Goal: Task Accomplishment & Management: Complete application form

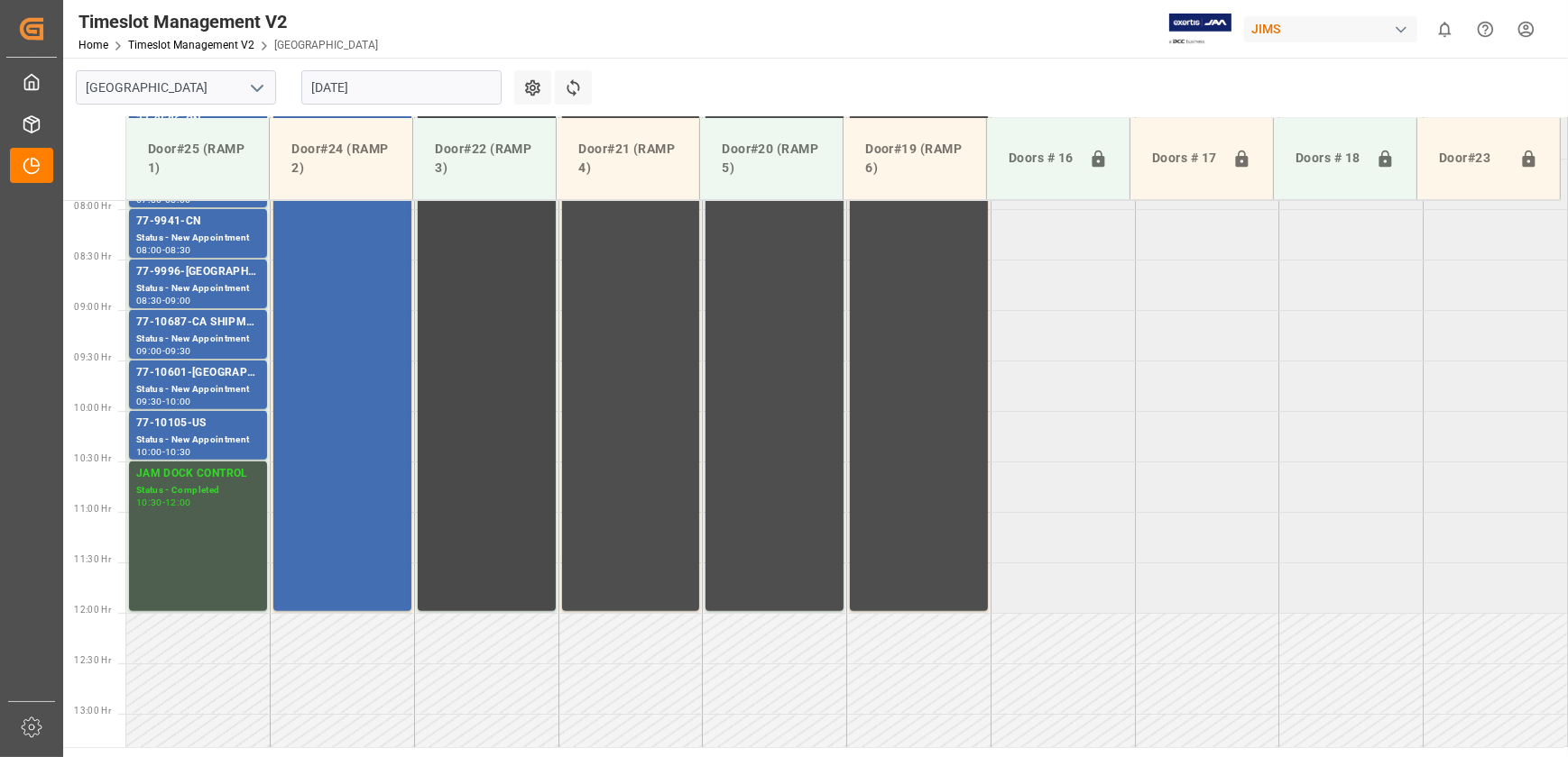
scroll to position [1041, 0]
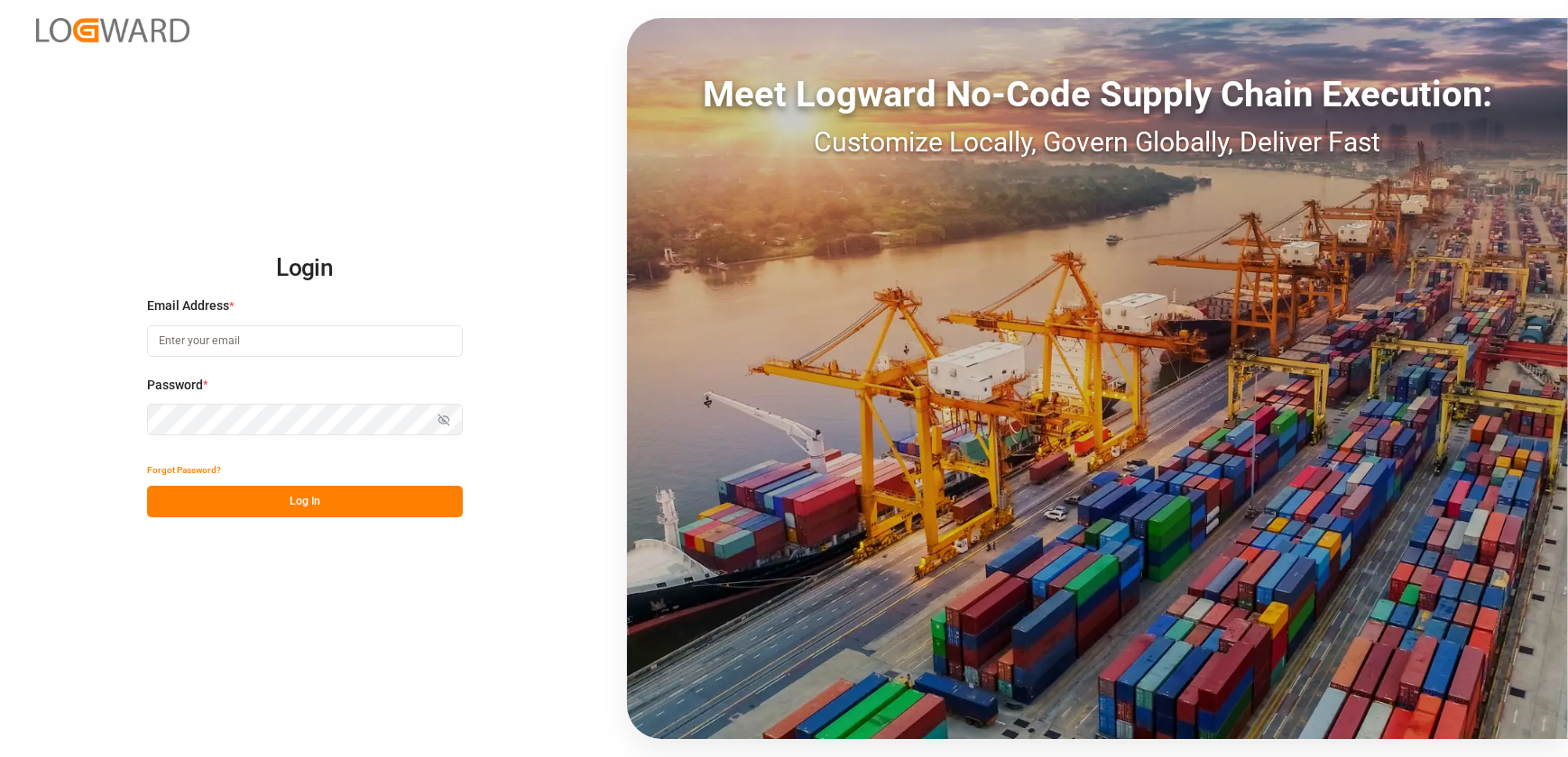
click at [350, 342] on input at bounding box center [305, 341] width 316 height 32
type input "[EMAIL_ADDRESS][DOMAIN_NAME]"
click at [316, 502] on button "Log In" at bounding box center [305, 501] width 316 height 32
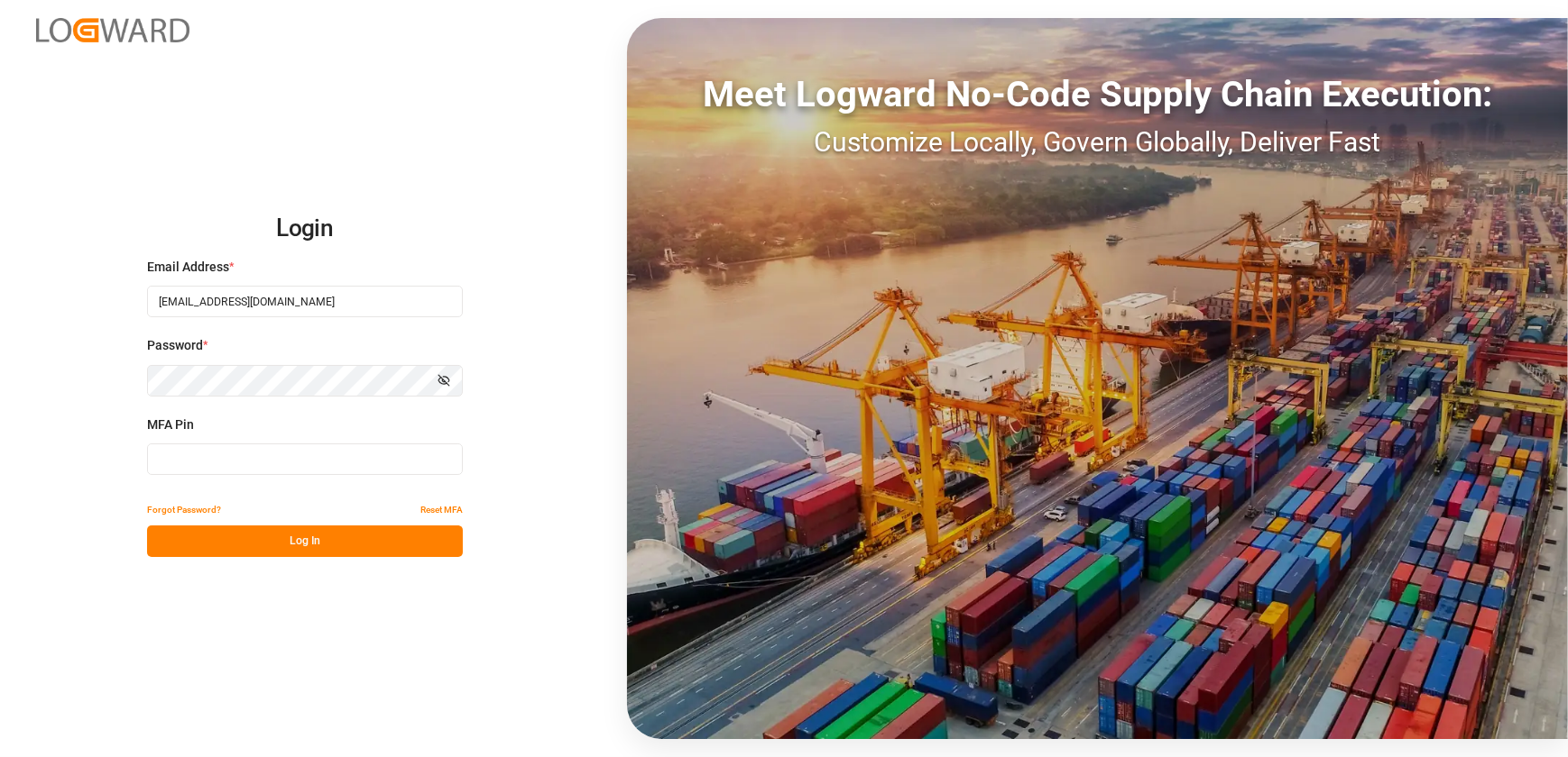
click at [261, 473] on input at bounding box center [305, 459] width 316 height 32
type input "978521"
click at [405, 553] on button "Log In" at bounding box center [305, 541] width 316 height 32
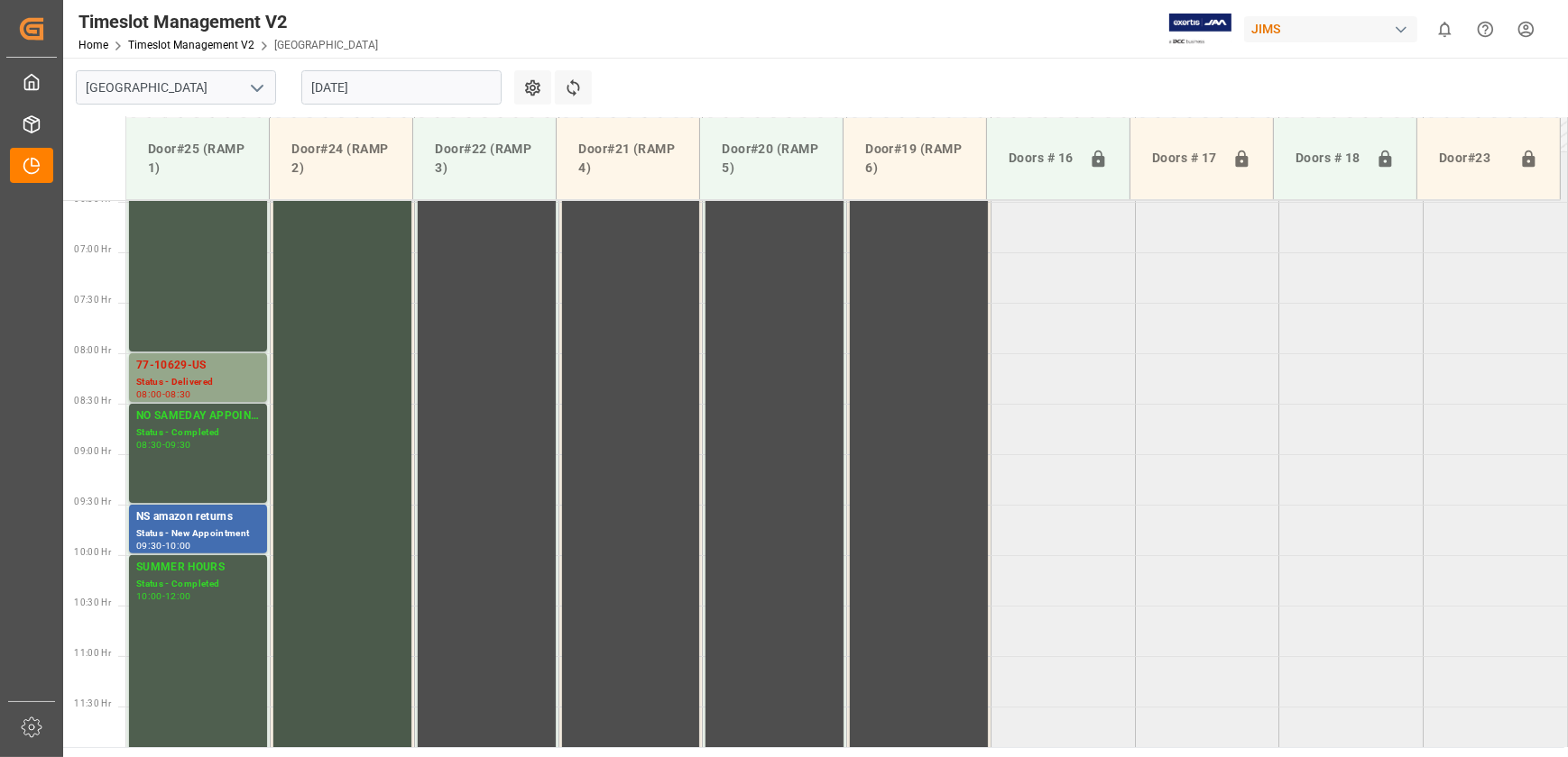
scroll to position [670, 0]
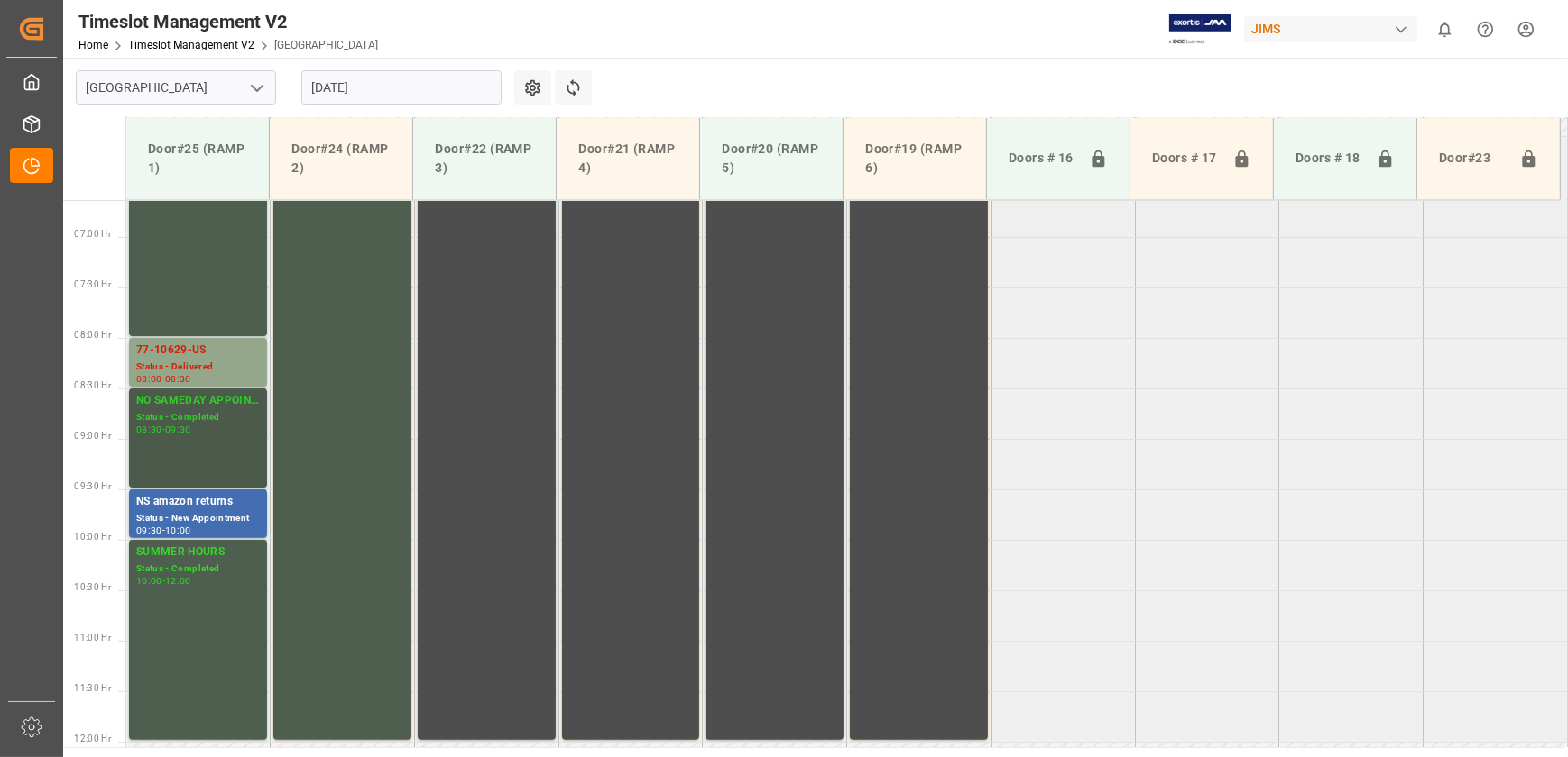
click at [215, 423] on div "Status - Completed" at bounding box center [197, 418] width 123 height 16
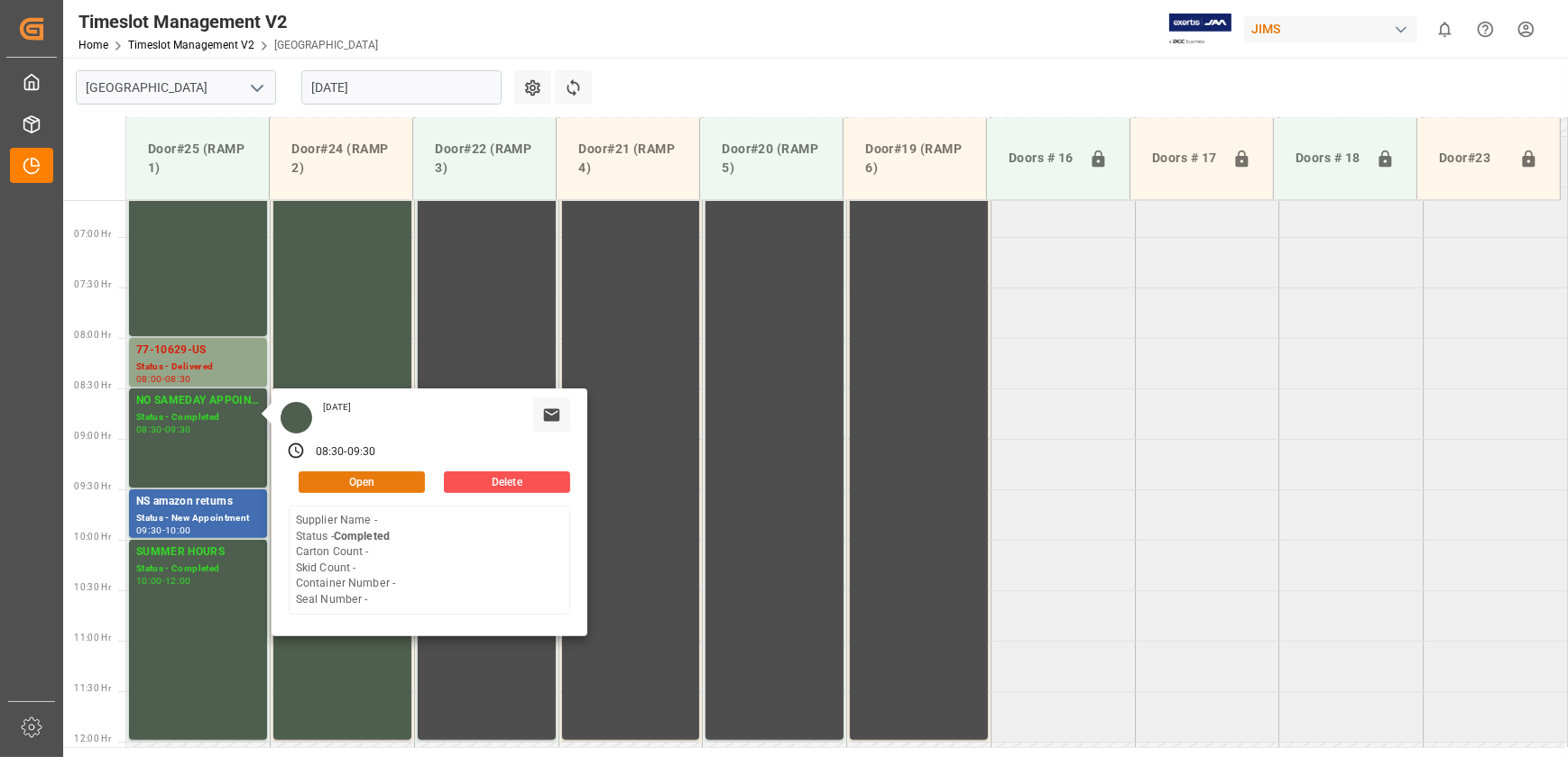
click at [342, 480] on button "Open" at bounding box center [362, 482] width 126 height 21
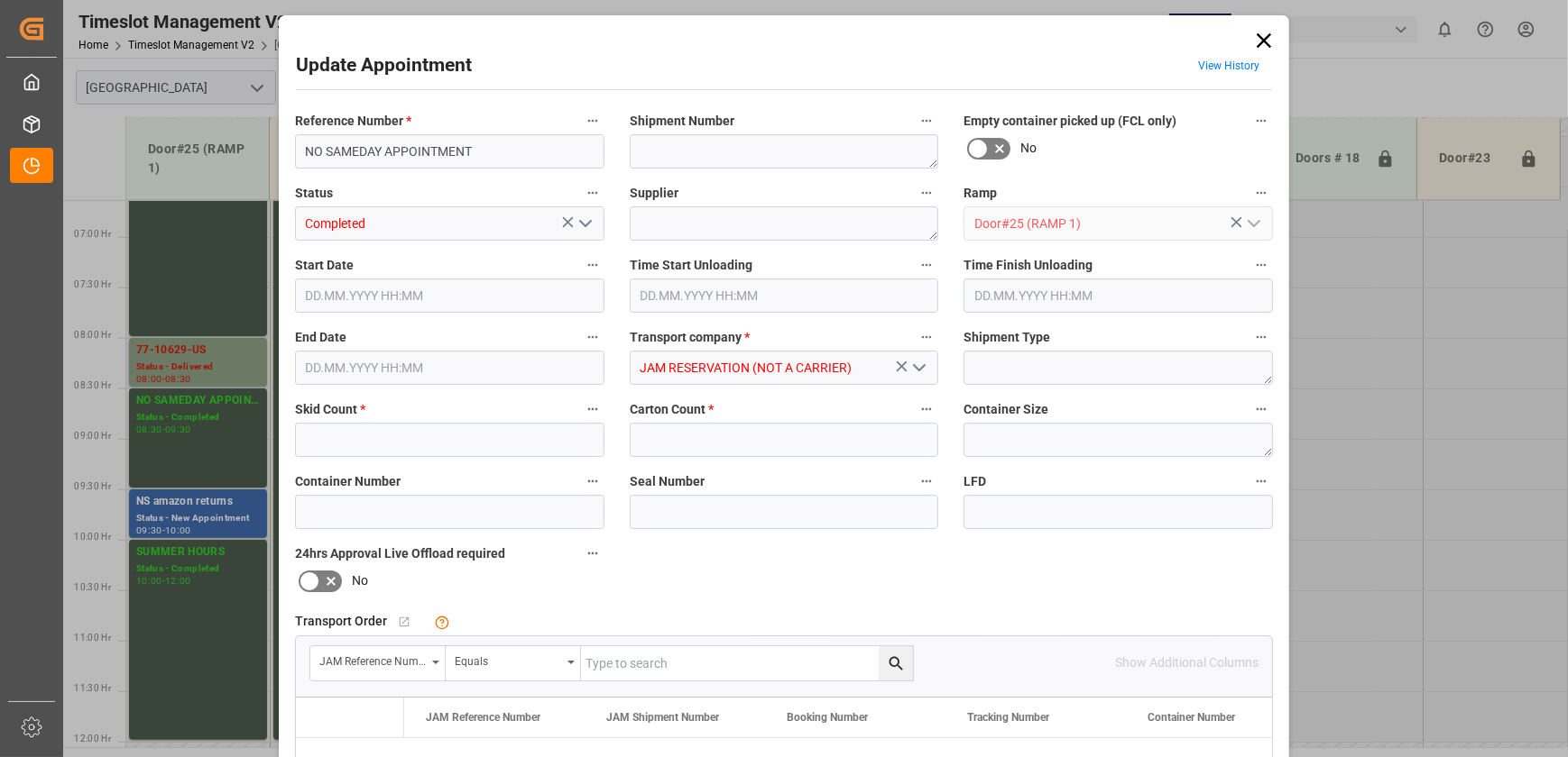
type input "0"
type input "[DATE] 08:30"
type input "[DATE] 09:30"
type input "[DATE] 10:13"
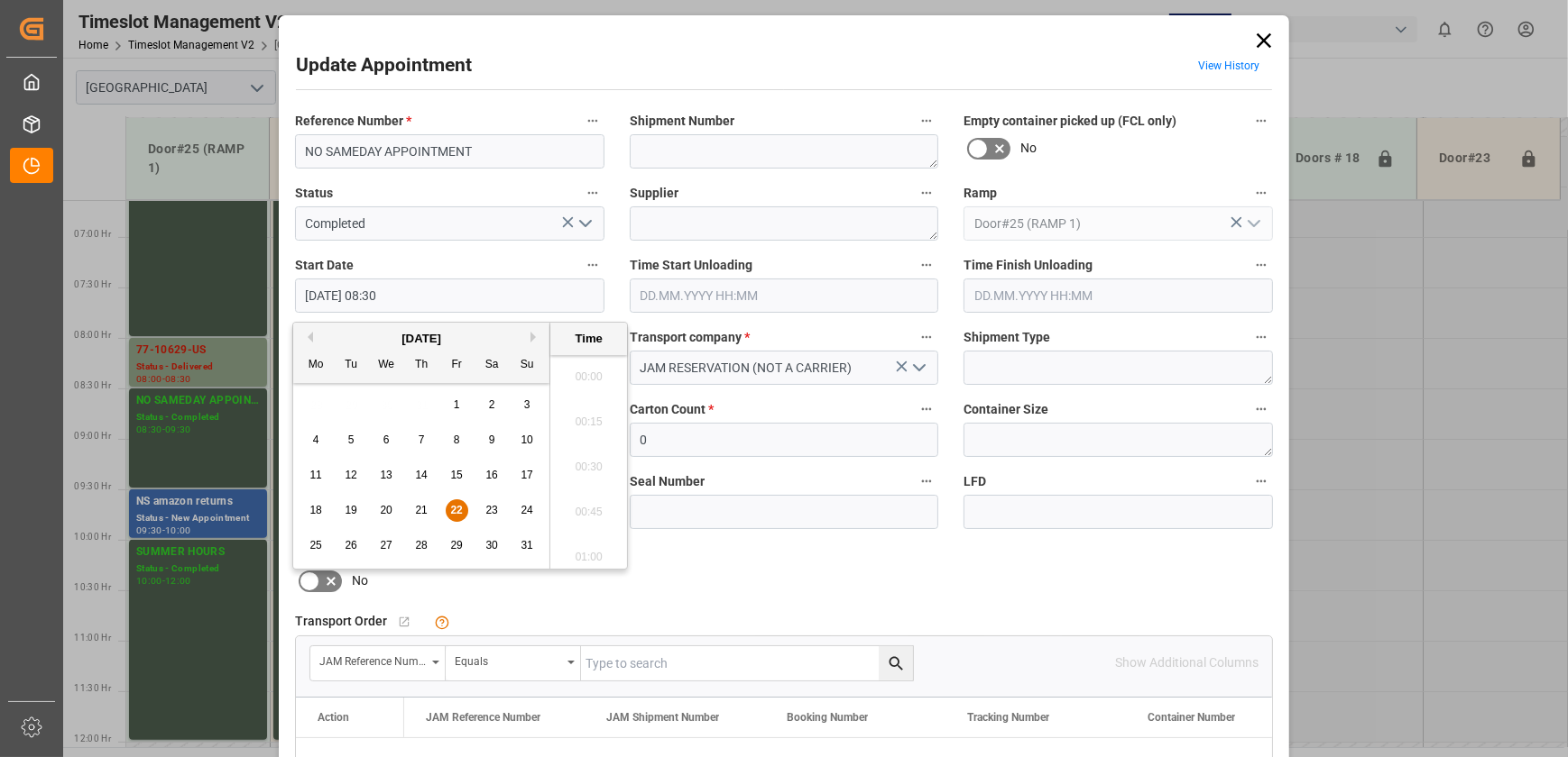
click at [497, 299] on input "[DATE] 08:30" at bounding box center [449, 295] width 309 height 34
click at [456, 504] on span "22" at bounding box center [456, 510] width 12 height 13
click at [592, 545] on li "09:00" at bounding box center [588, 552] width 77 height 46
type input "[DATE] 09:00"
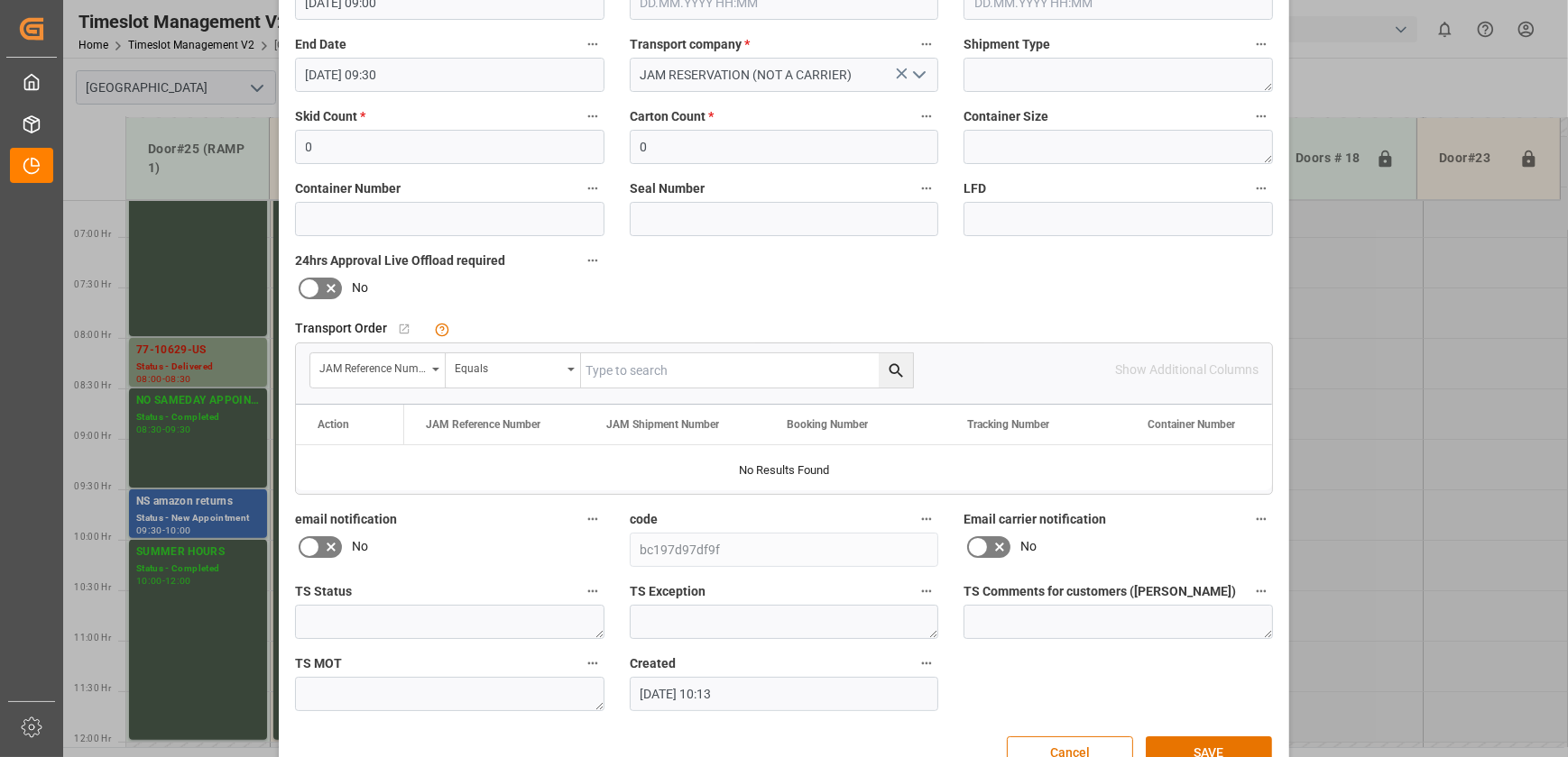
scroll to position [337, 0]
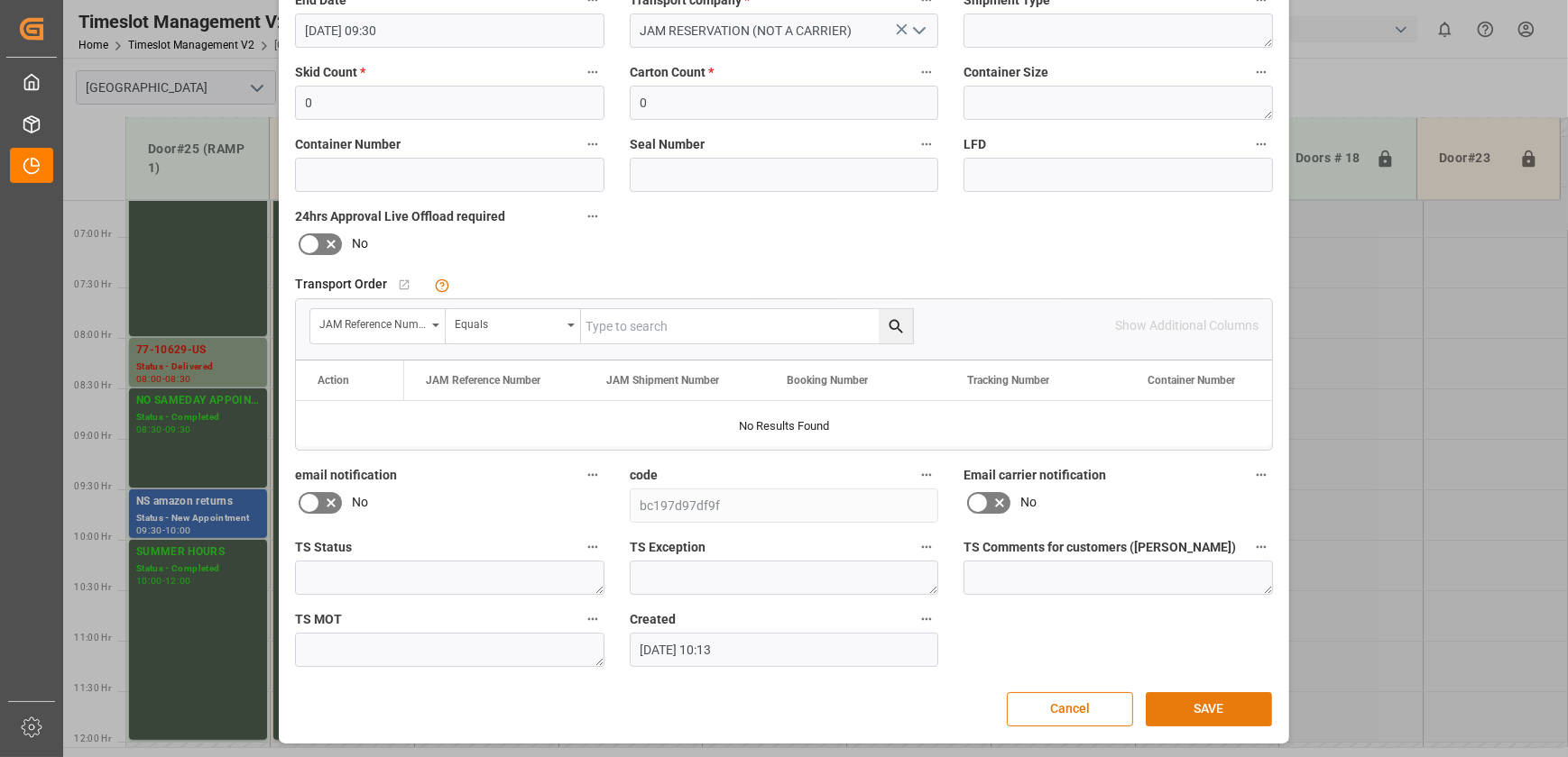
click at [1214, 708] on button "SAVE" at bounding box center [1208, 709] width 126 height 34
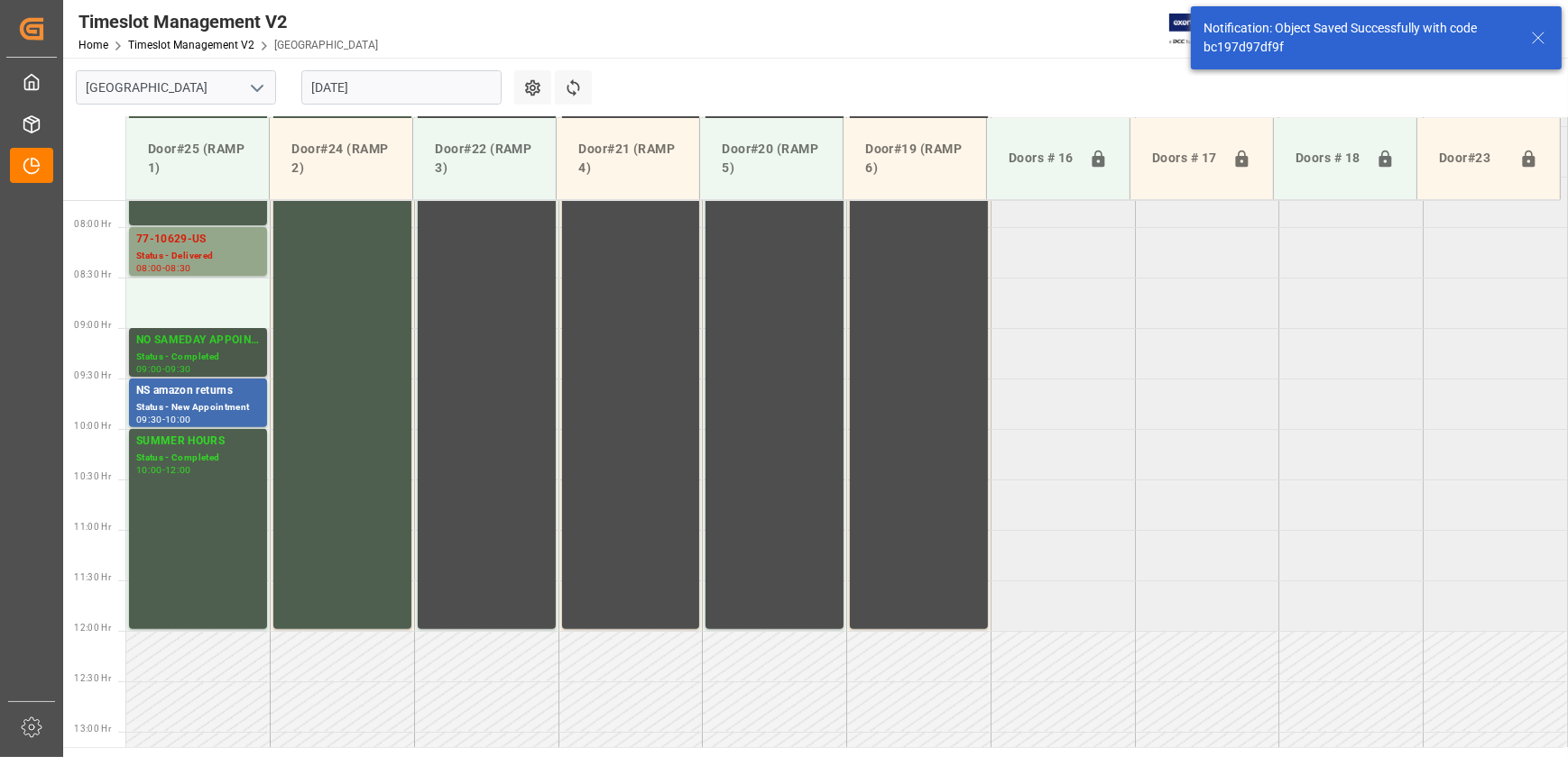
scroll to position [815, 0]
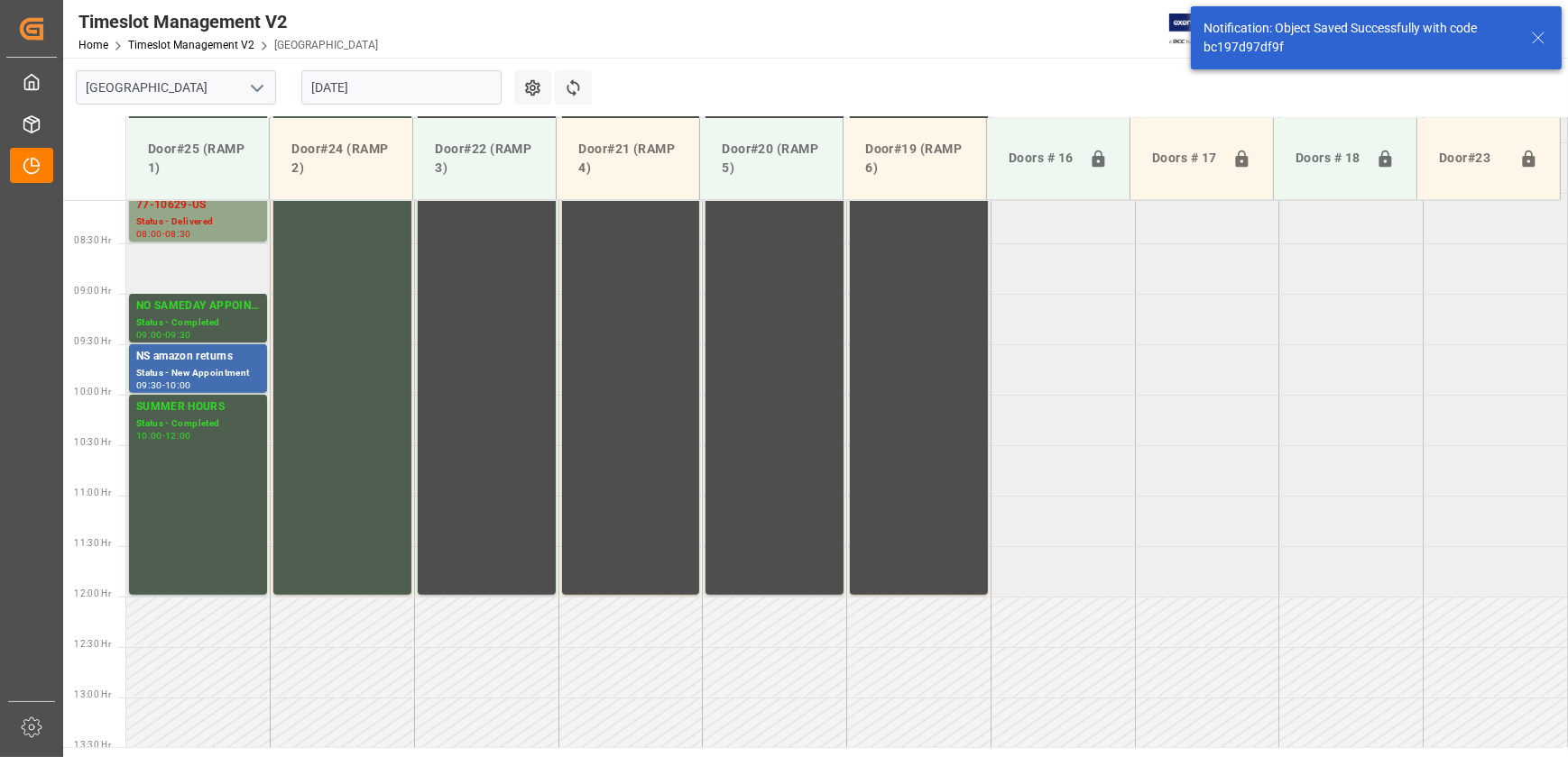
click at [175, 272] on td at bounding box center [198, 268] width 144 height 50
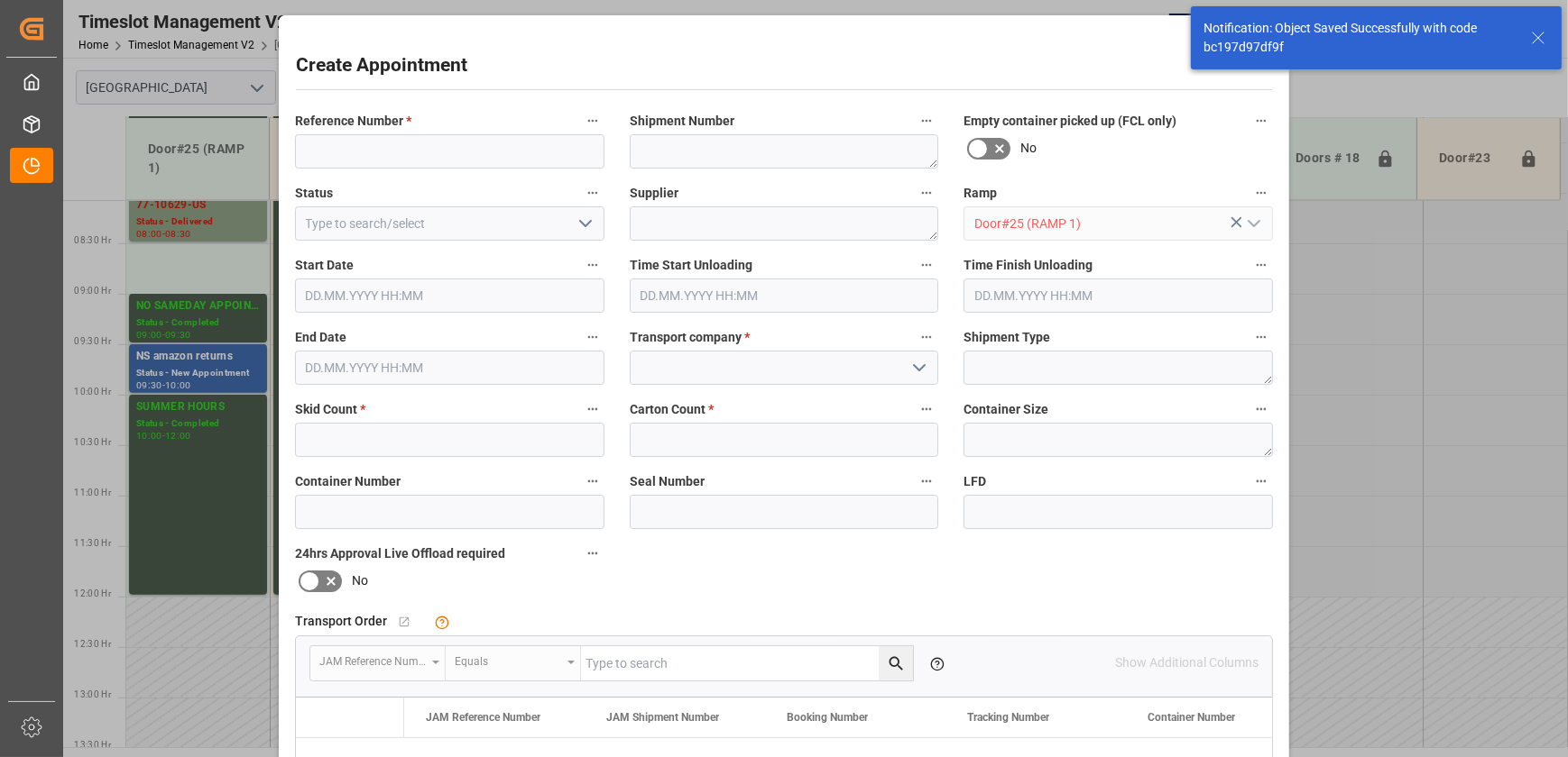
type input "[DATE] 08:30"
type input "[DATE] 09:00"
click at [449, 144] on input at bounding box center [449, 151] width 309 height 34
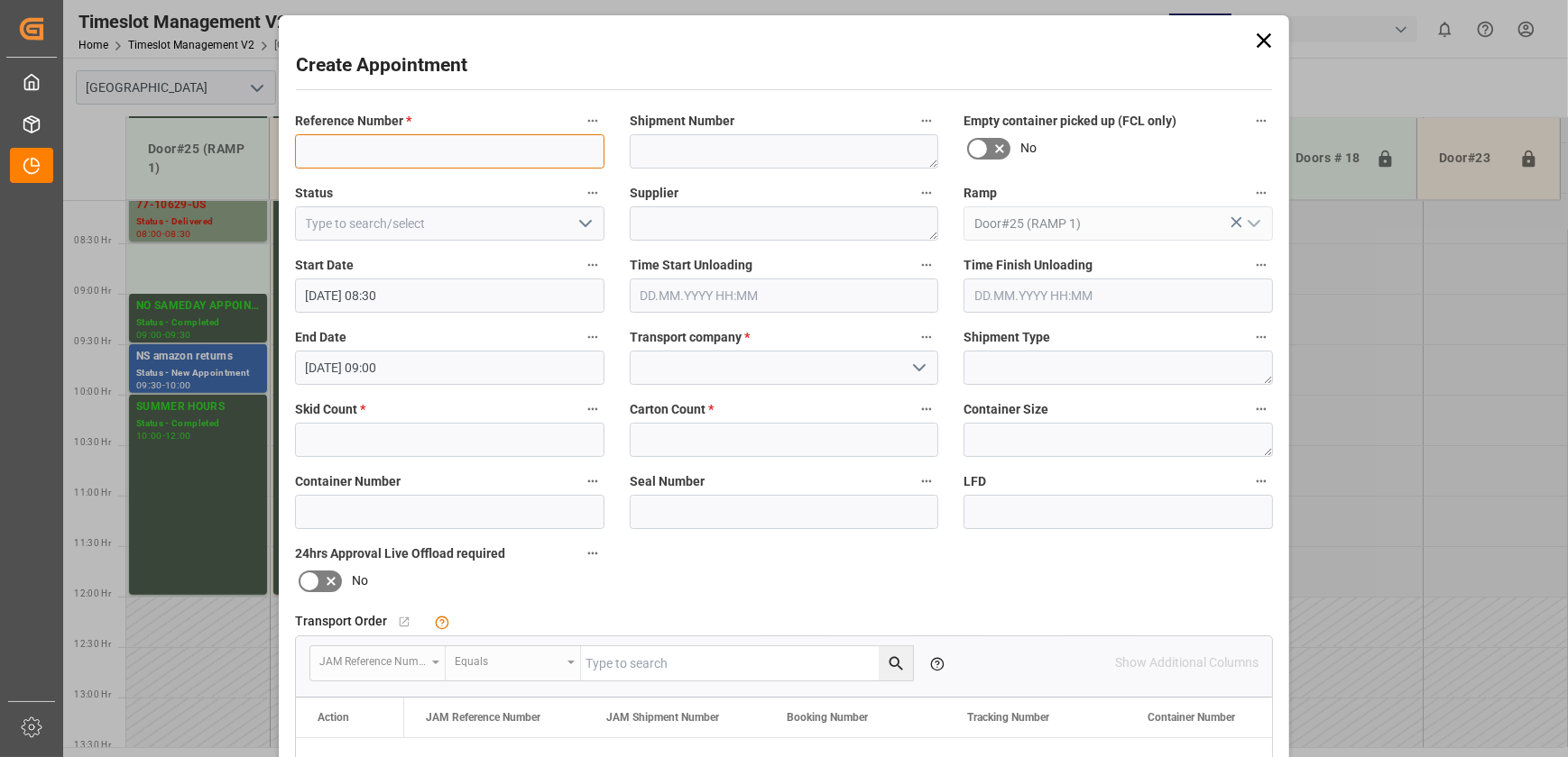
paste input "77-10345-CN"
type input "77-10345-CN"
click at [485, 446] on input "text" at bounding box center [449, 439] width 309 height 34
type input "1"
click at [661, 440] on input "text" at bounding box center [784, 439] width 309 height 34
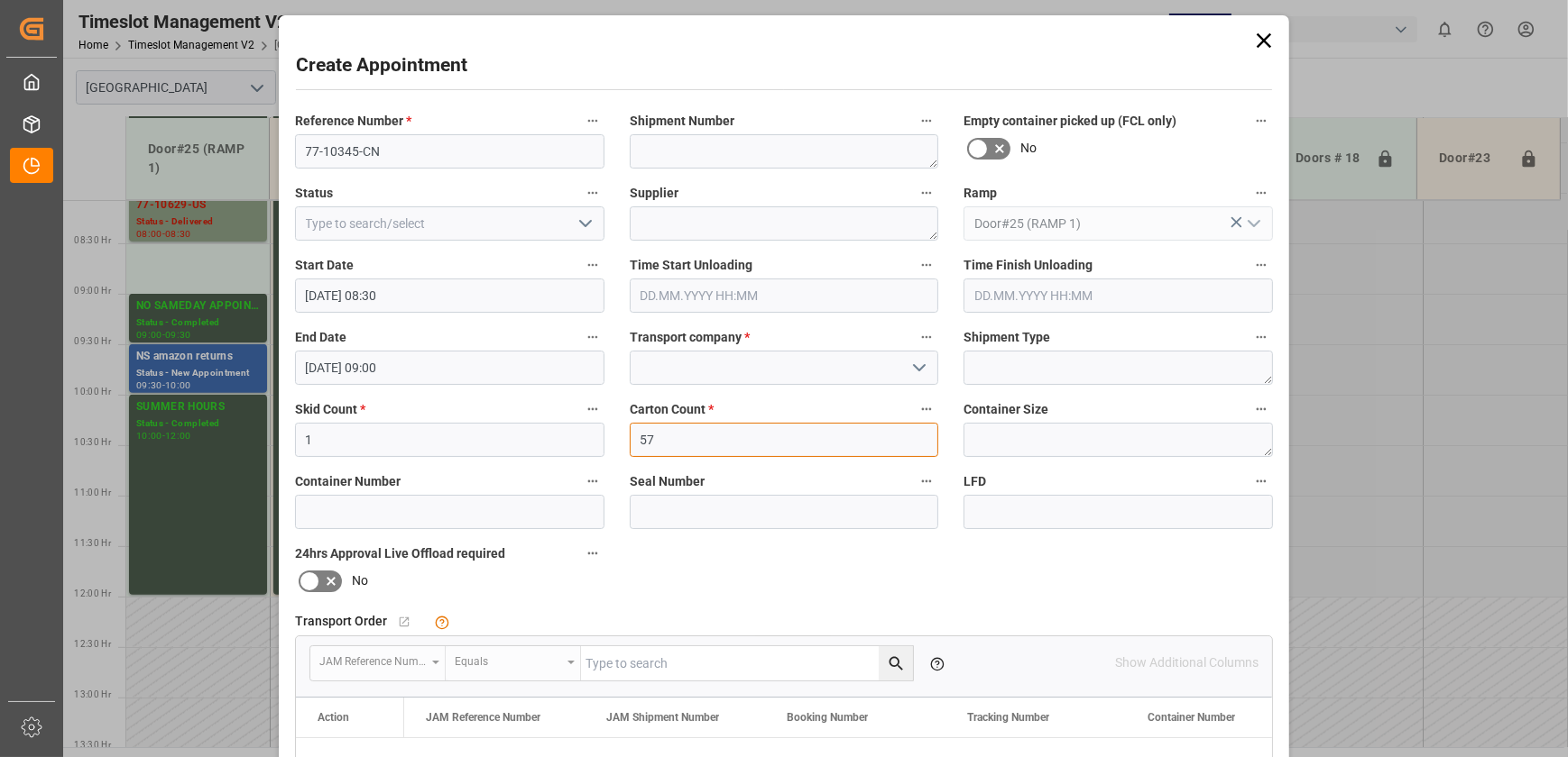
type input "57"
click at [927, 368] on icon "open menu" at bounding box center [919, 367] width 21 height 21
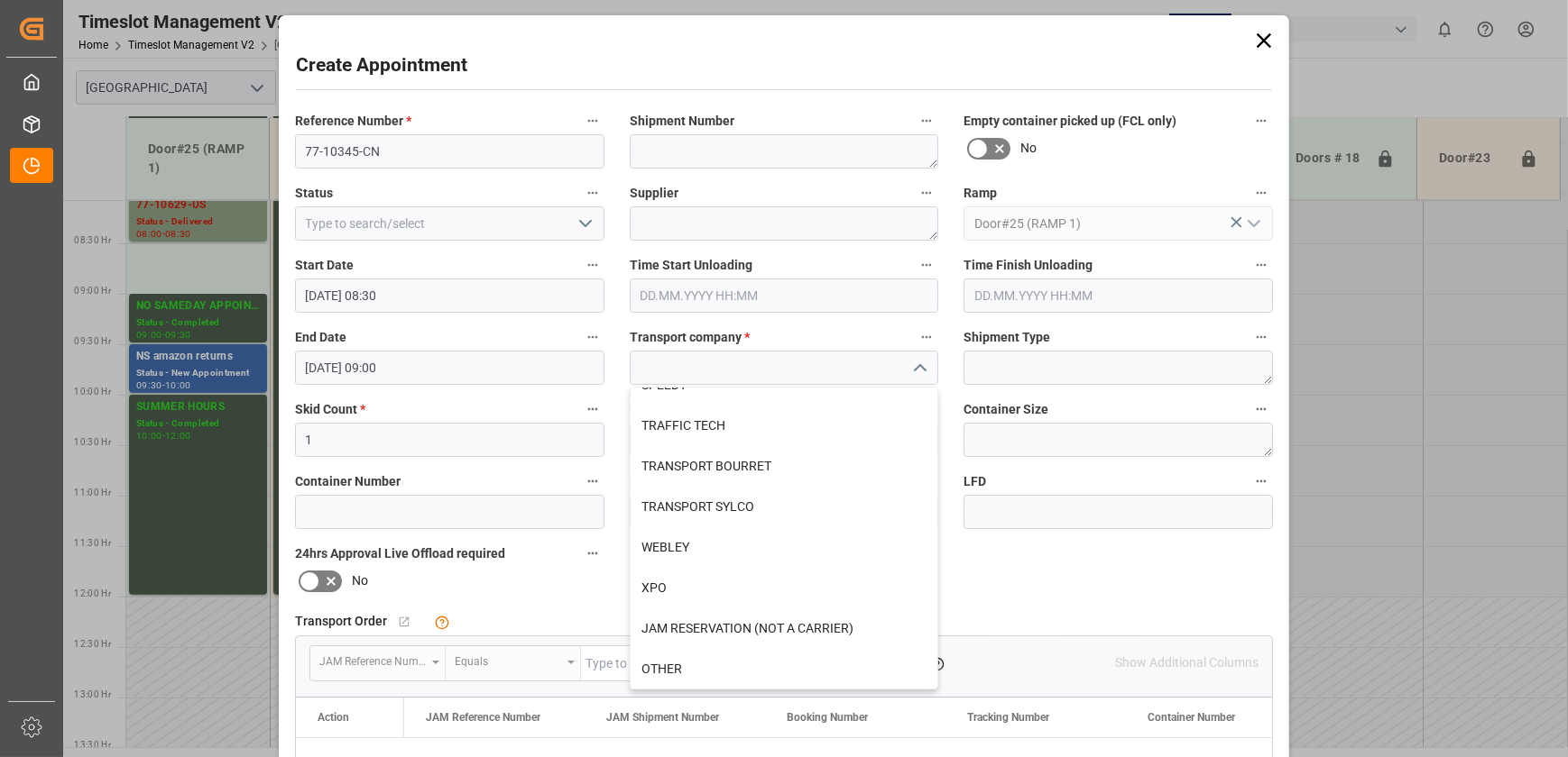
scroll to position [425, 0]
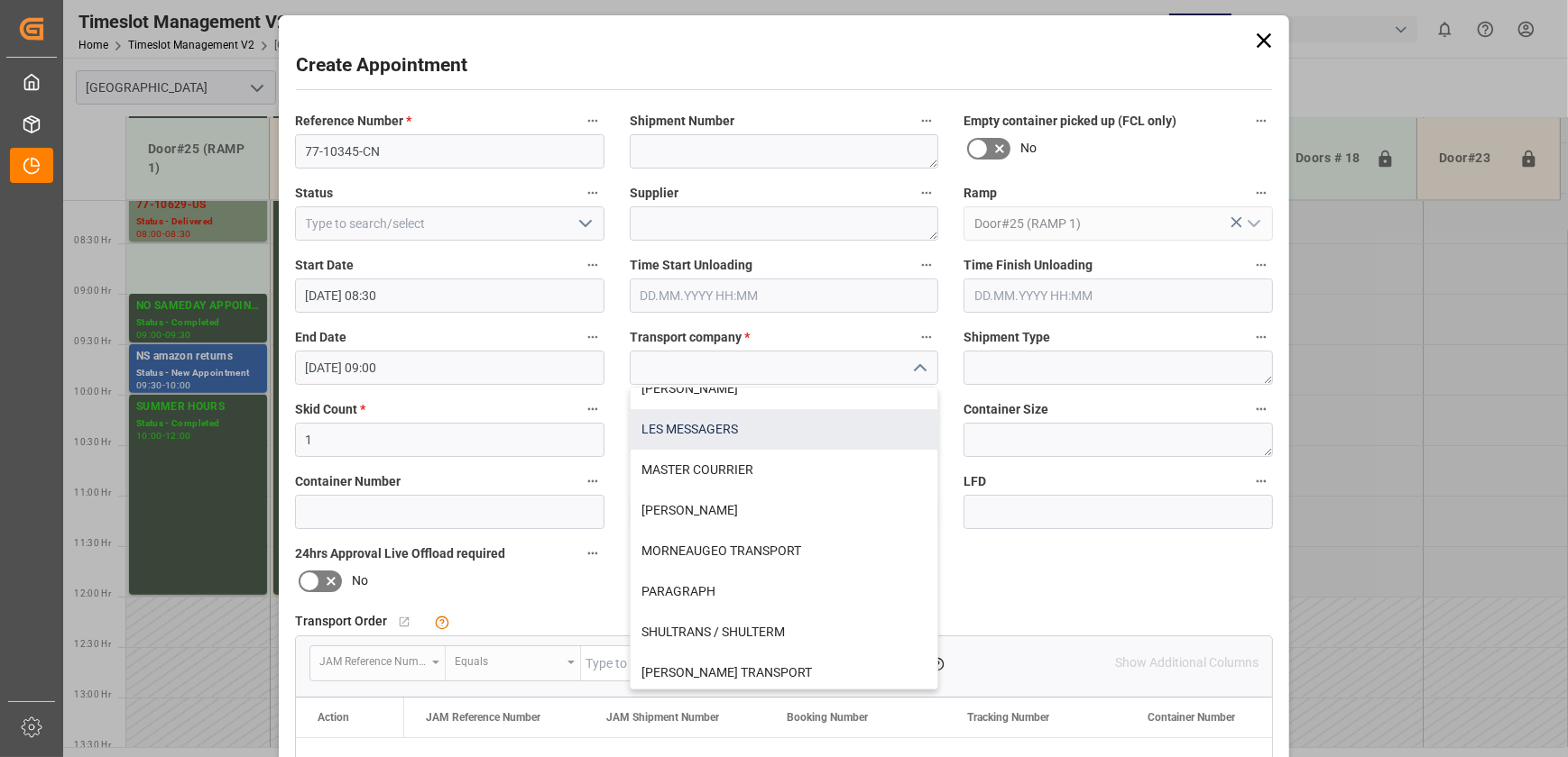
click at [777, 442] on div "LES MESSAGERS" at bounding box center [784, 429] width 307 height 41
type input "LES MESSAGERS"
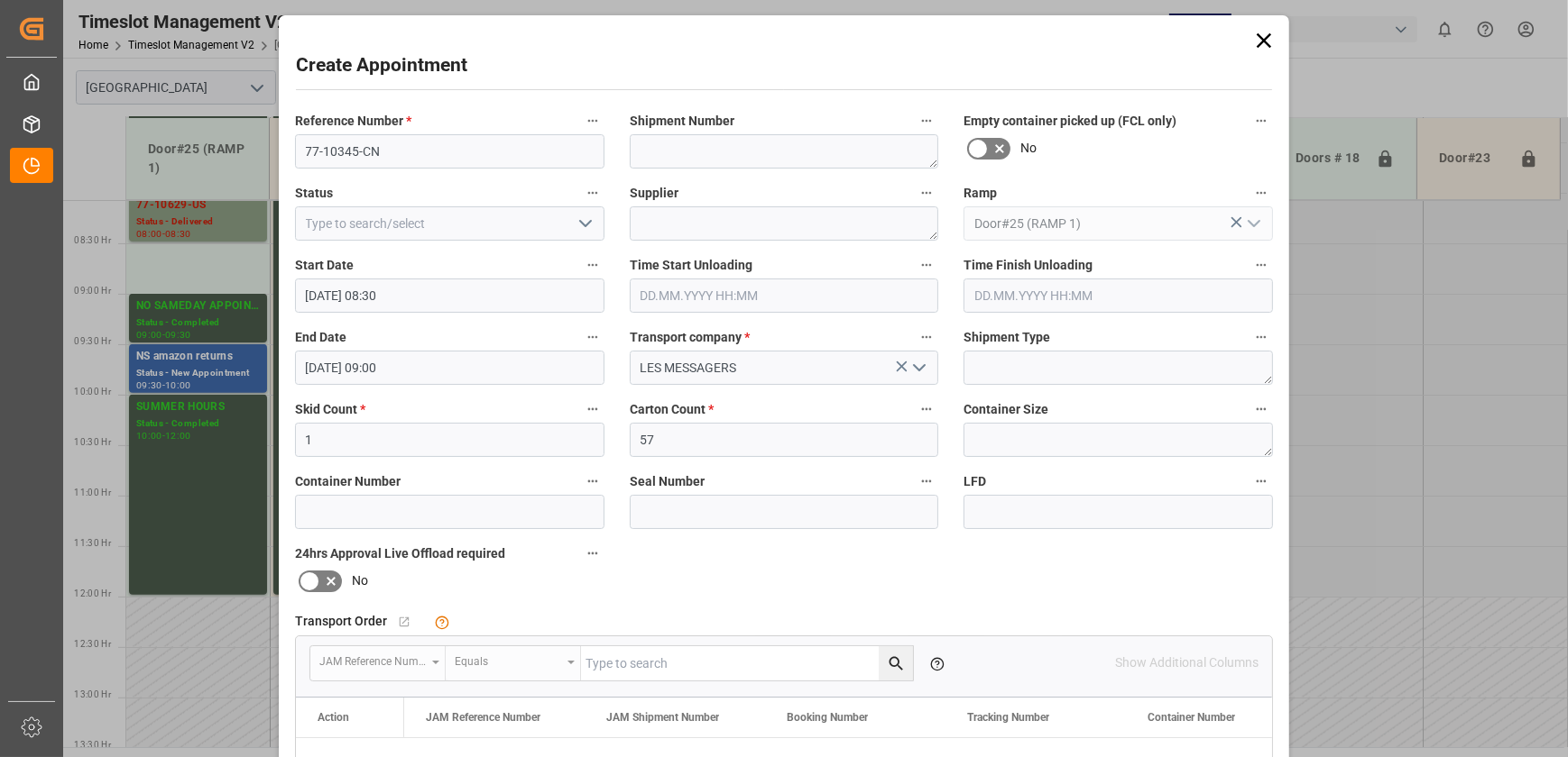
scroll to position [328, 0]
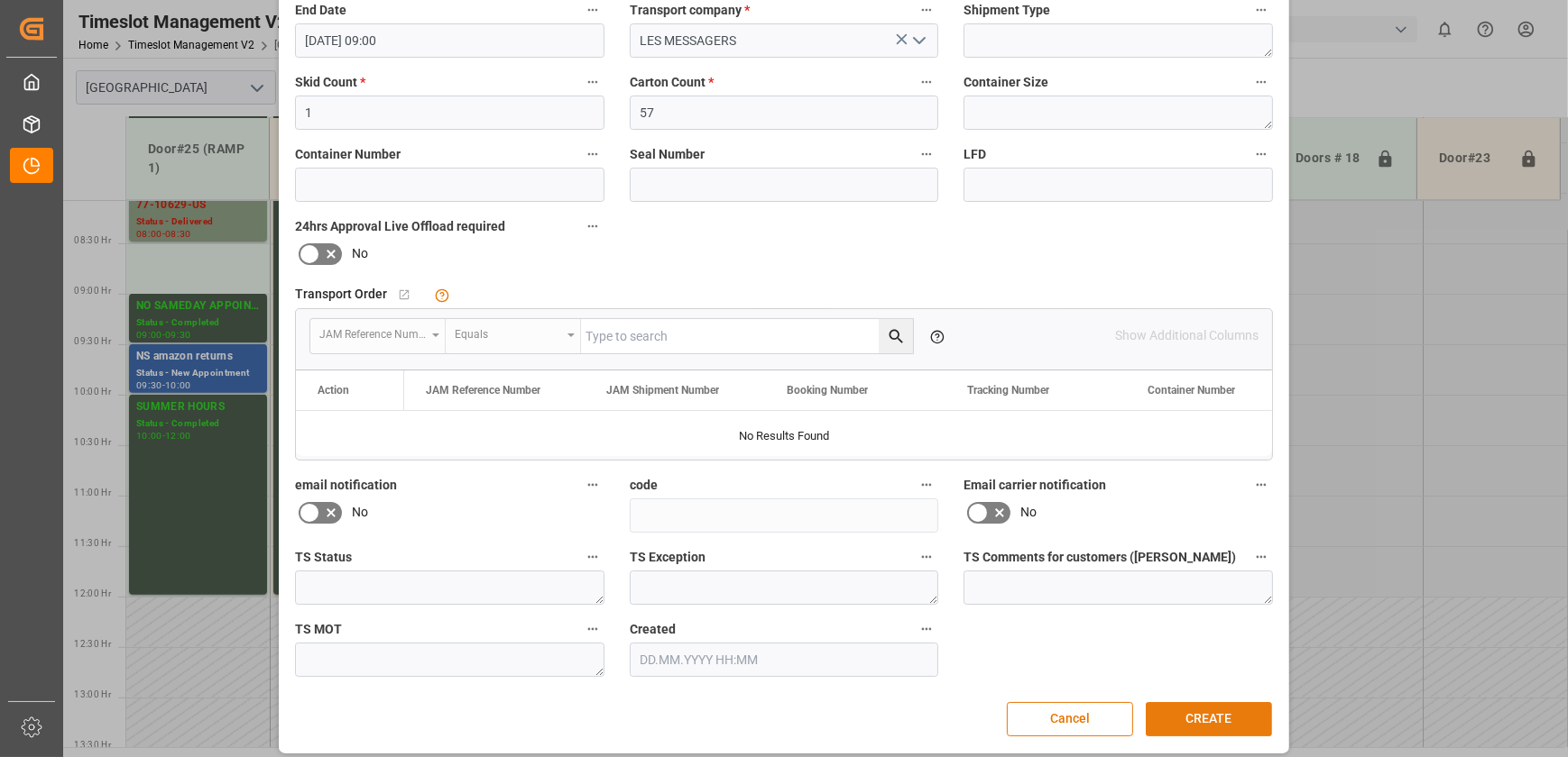
click at [1185, 716] on button "CREATE" at bounding box center [1208, 719] width 126 height 34
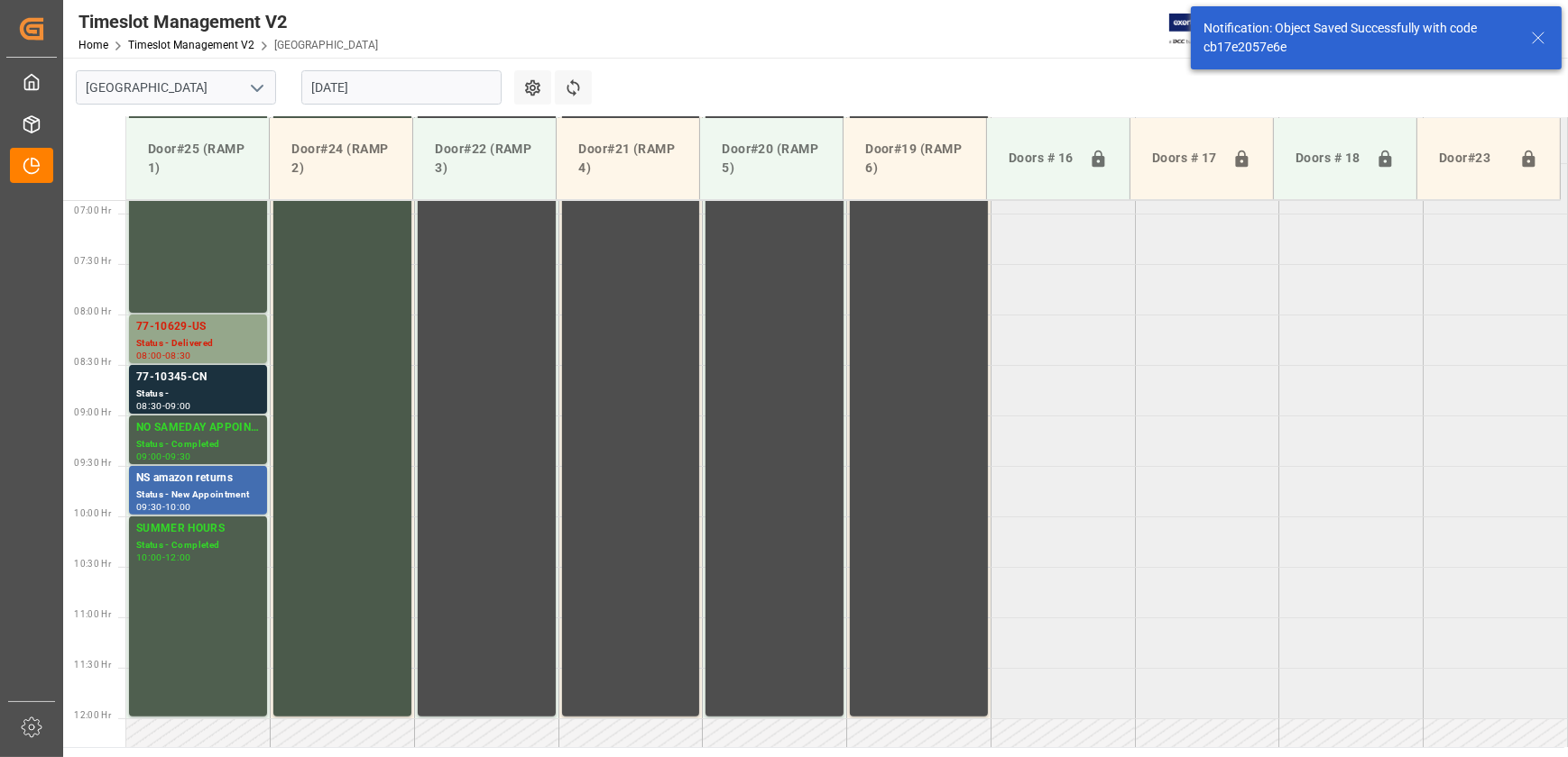
scroll to position [713, 0]
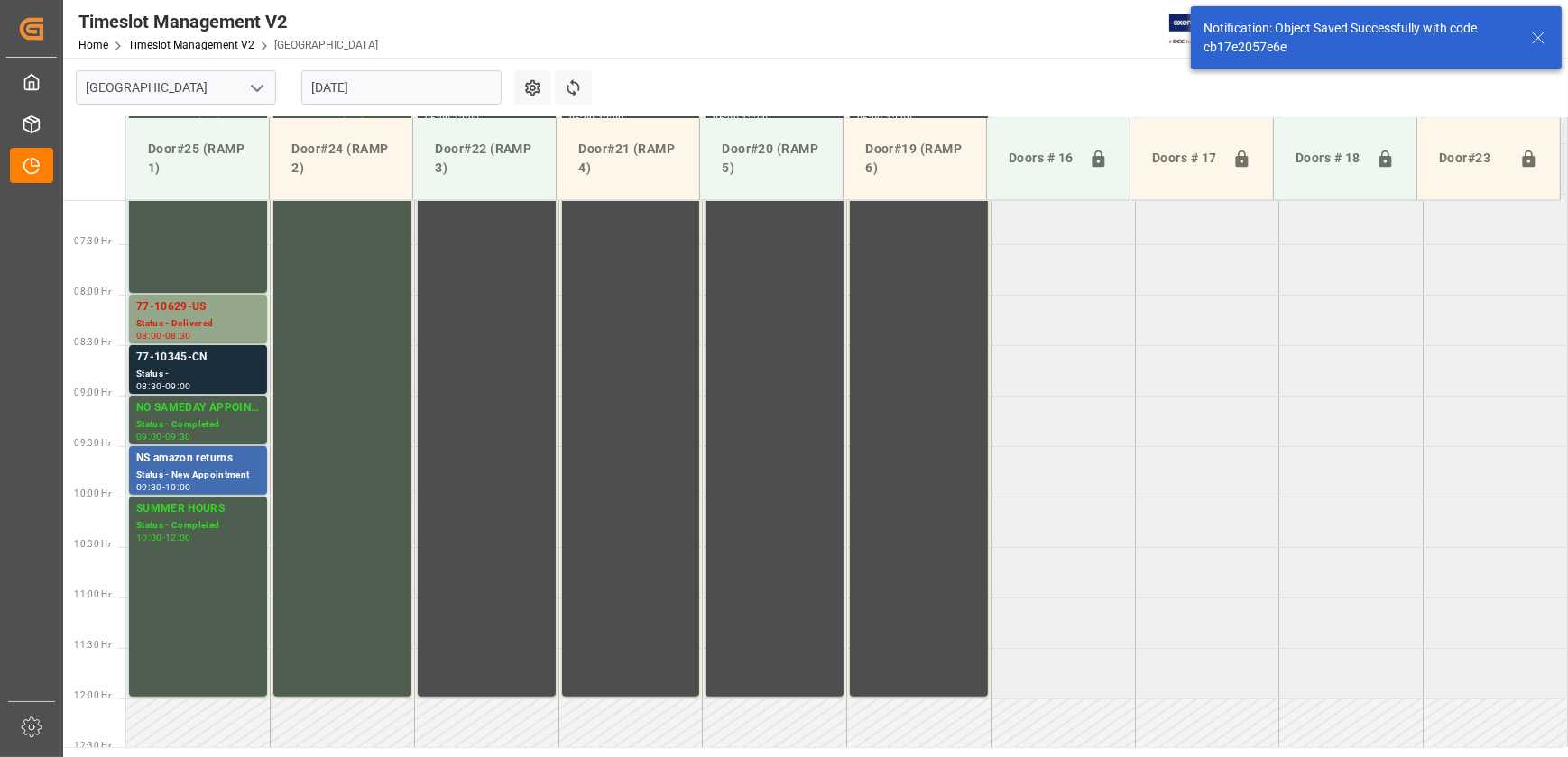
click at [190, 382] on div "09:00" at bounding box center [177, 386] width 26 height 8
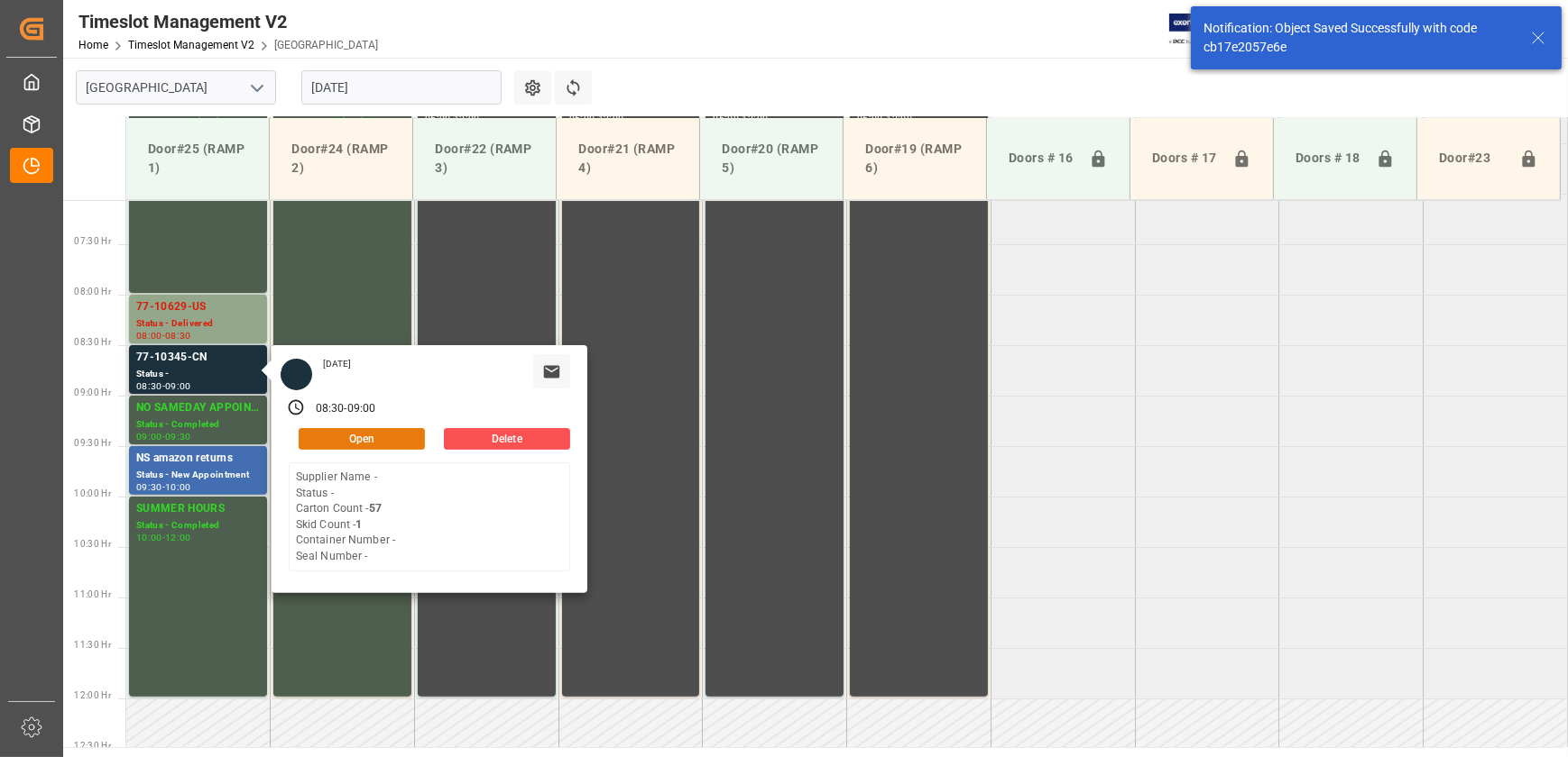
click at [348, 434] on button "Open" at bounding box center [362, 439] width 126 height 21
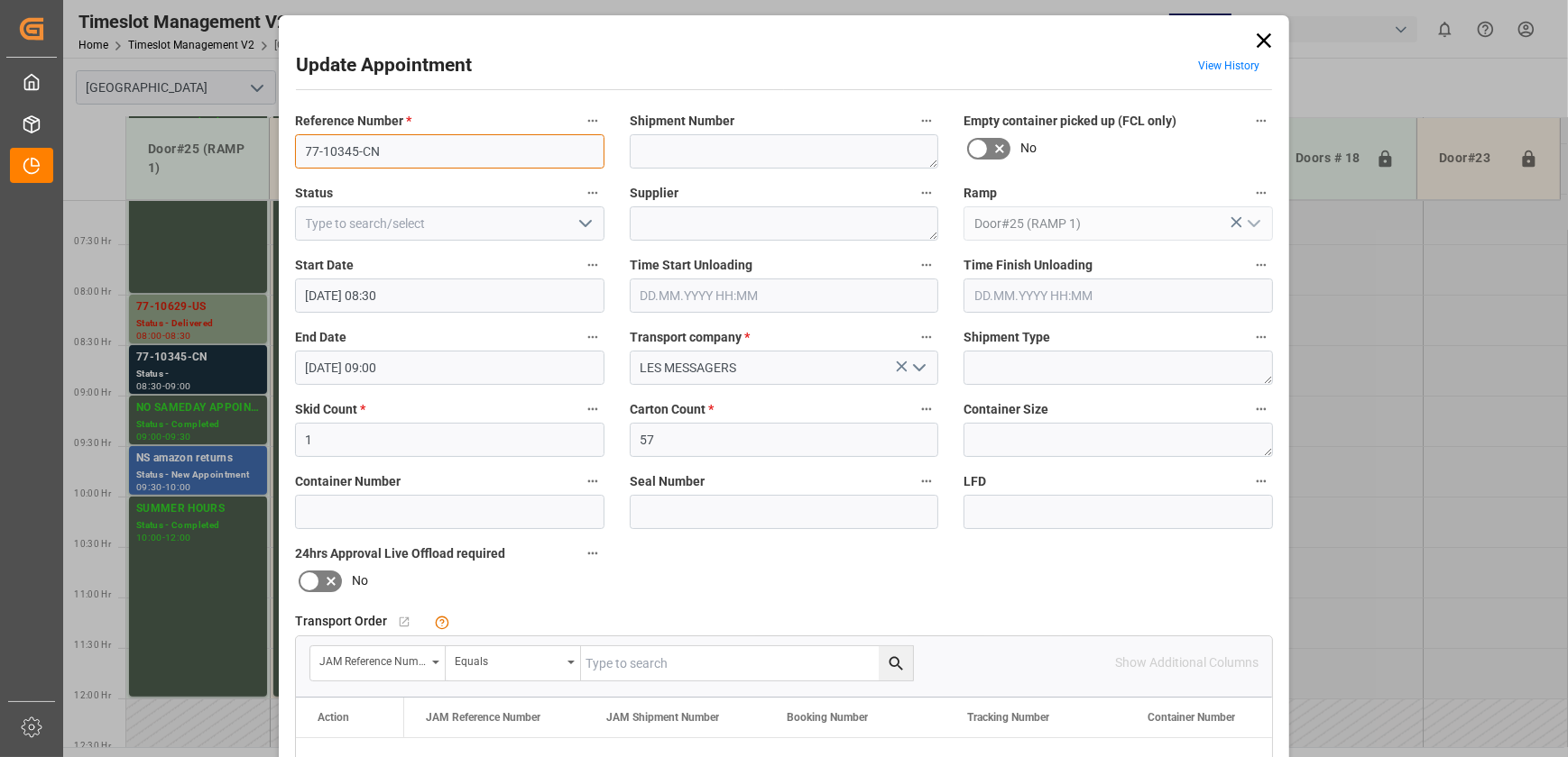
click at [556, 152] on input "77-10345-CN" at bounding box center [449, 151] width 309 height 34
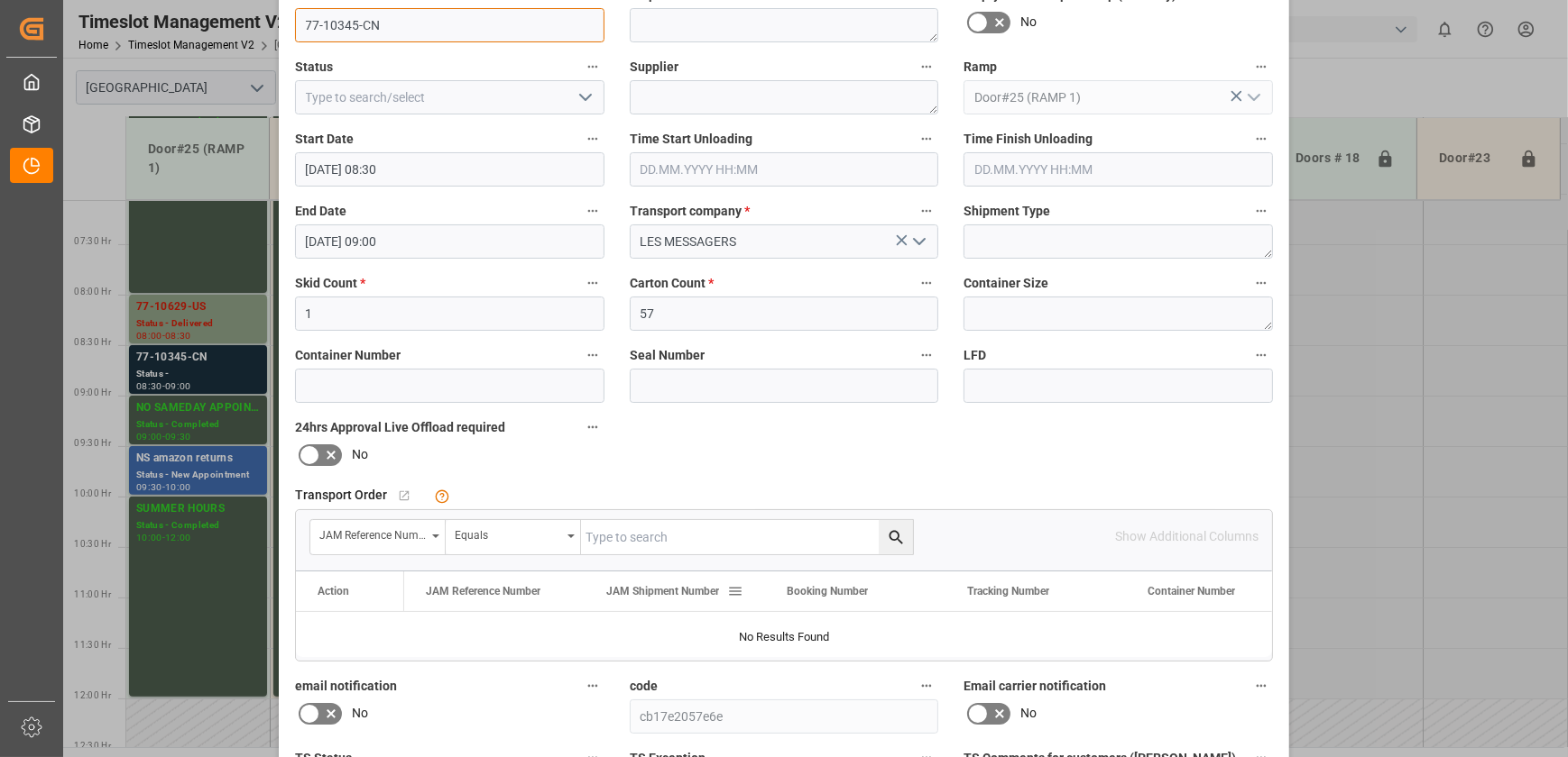
scroll to position [245, 0]
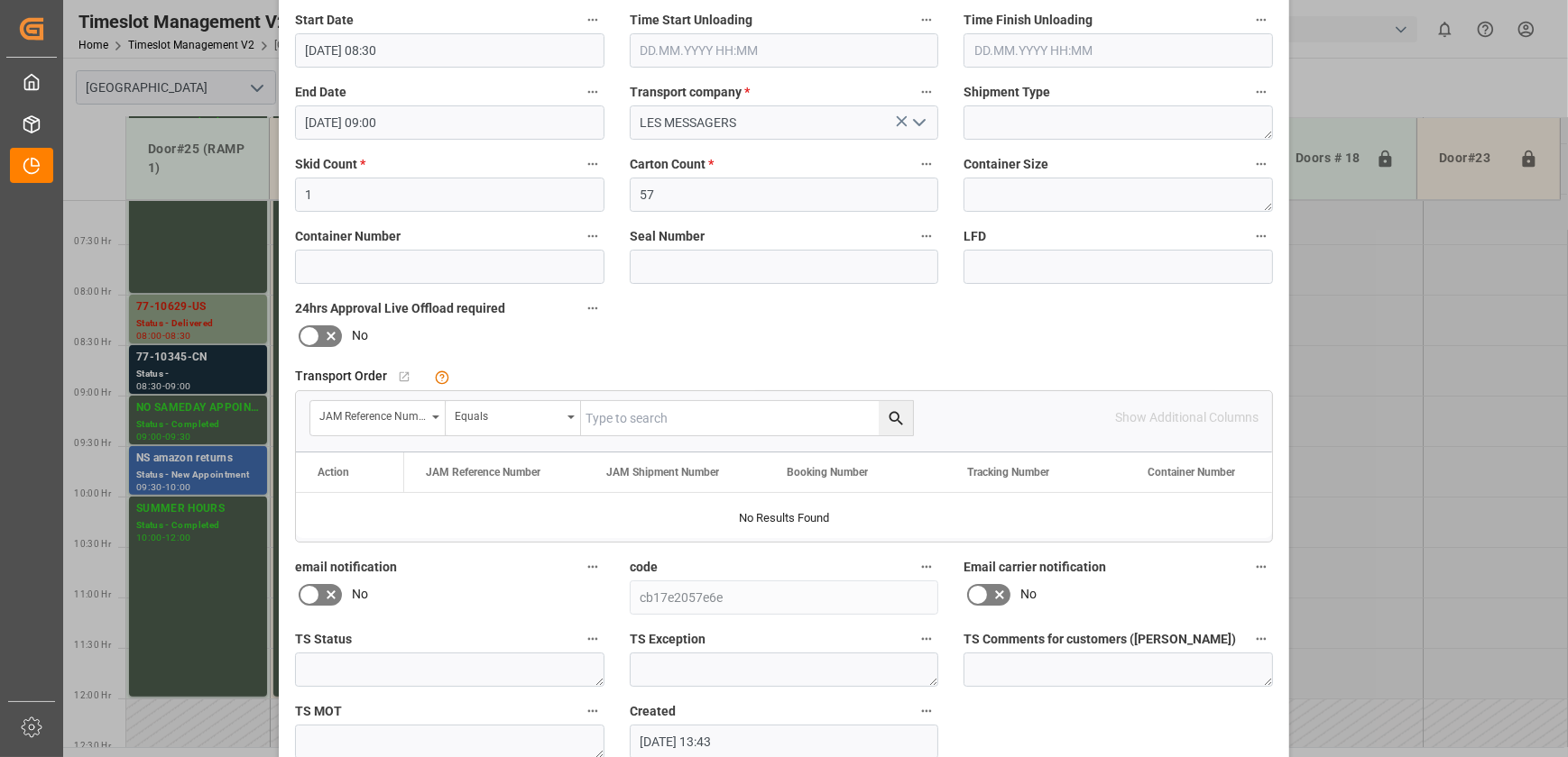
click at [669, 423] on input "text" at bounding box center [747, 418] width 332 height 34
paste input "77-10345-CN"
type input "77-10345-CN"
click at [898, 415] on icon "search button" at bounding box center [896, 419] width 19 height 19
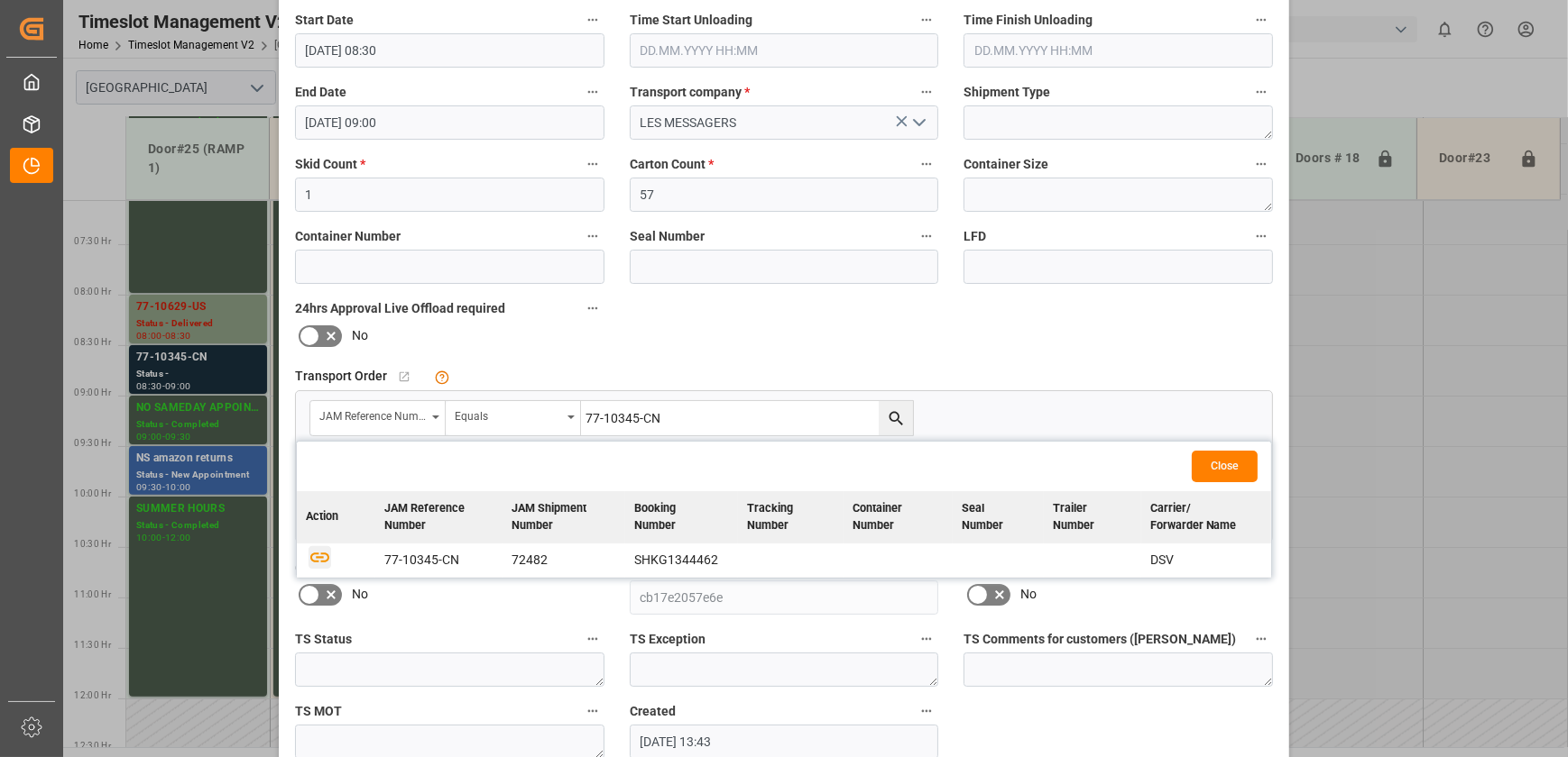
click at [310, 552] on icon "button" at bounding box center [320, 557] width 19 height 10
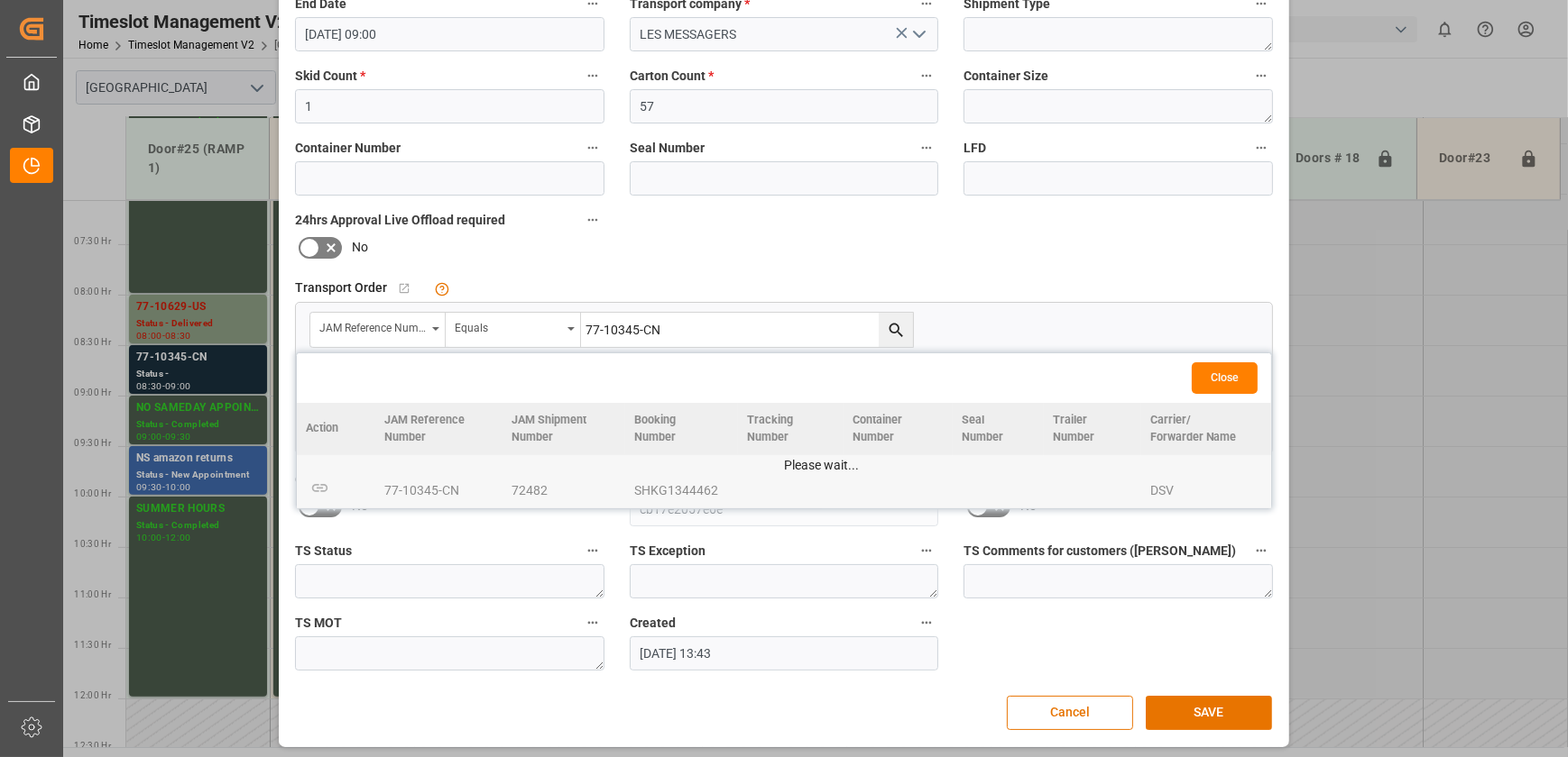
scroll to position [337, 0]
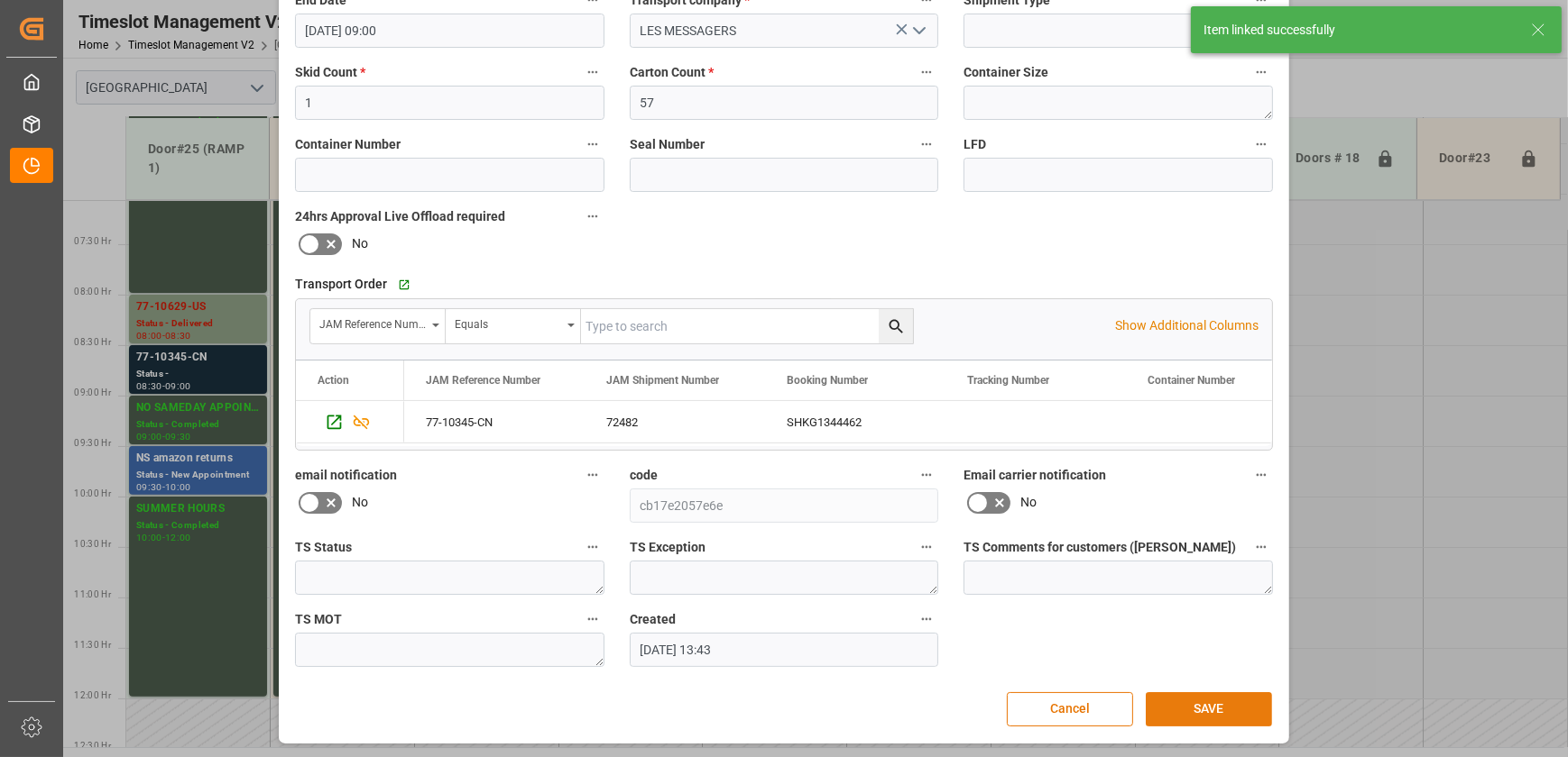
click at [1195, 704] on button "SAVE" at bounding box center [1208, 709] width 126 height 34
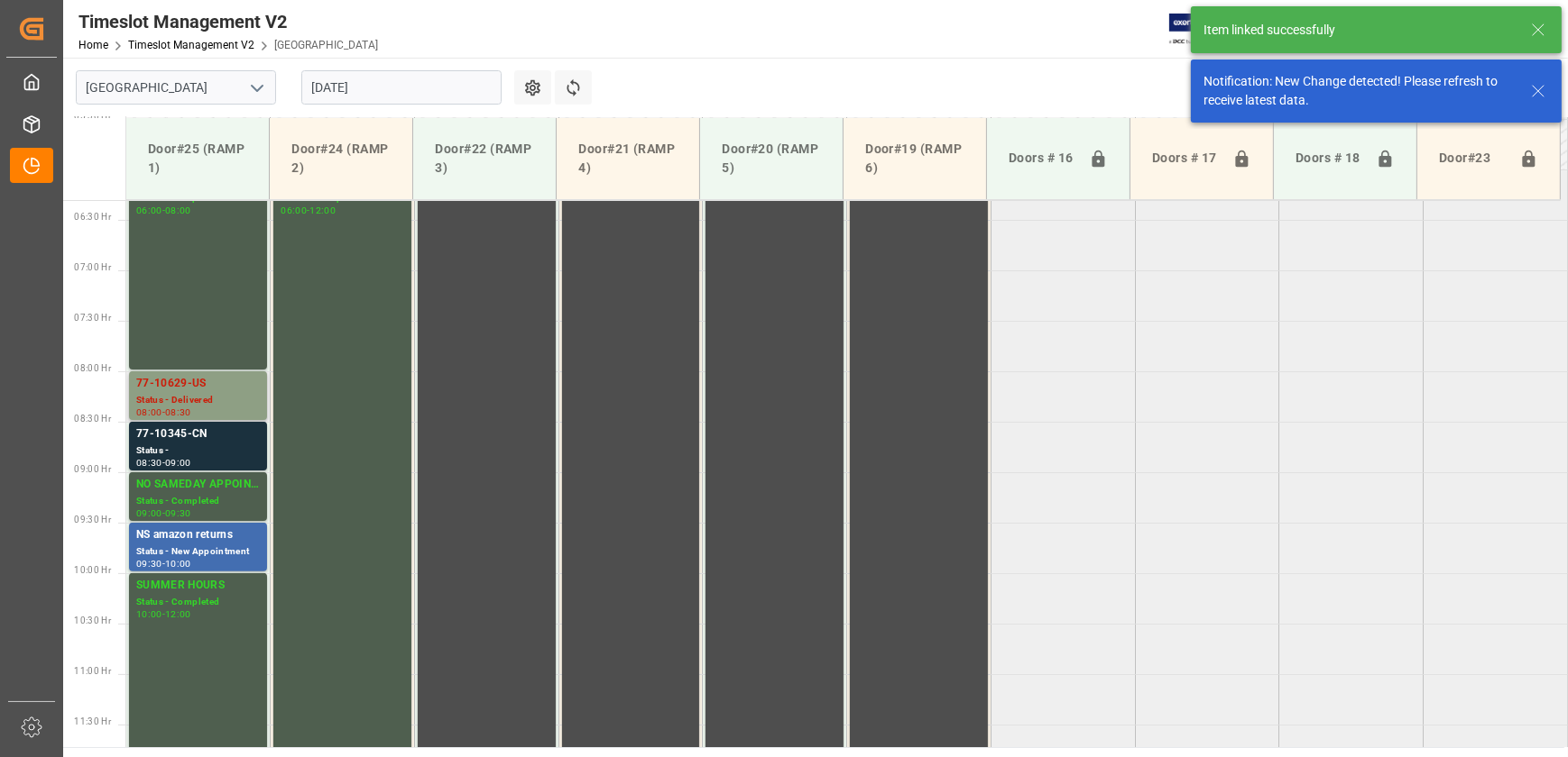
scroll to position [550, 0]
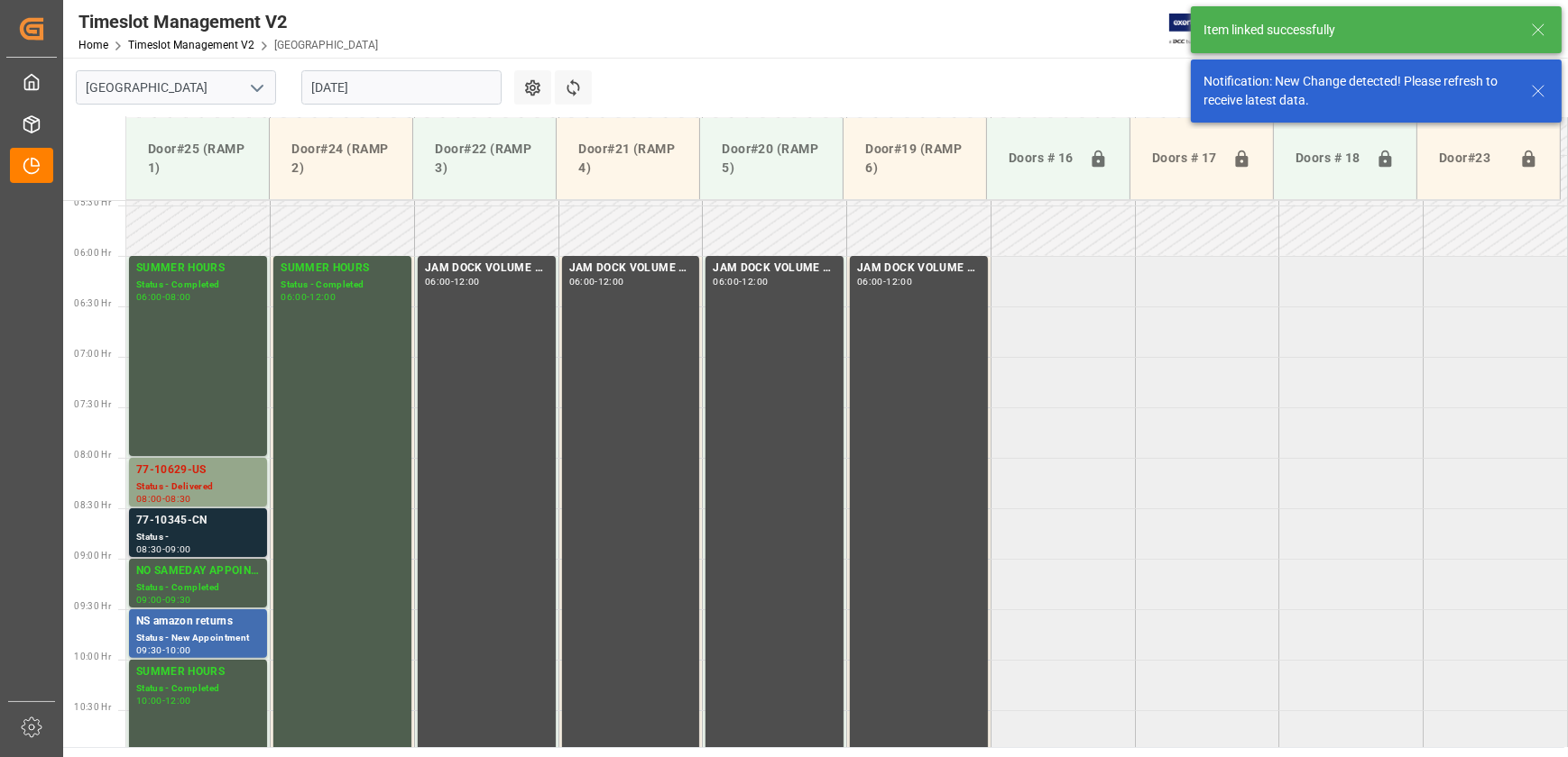
click at [175, 529] on div "77-10345-CN" at bounding box center [197, 520] width 123 height 18
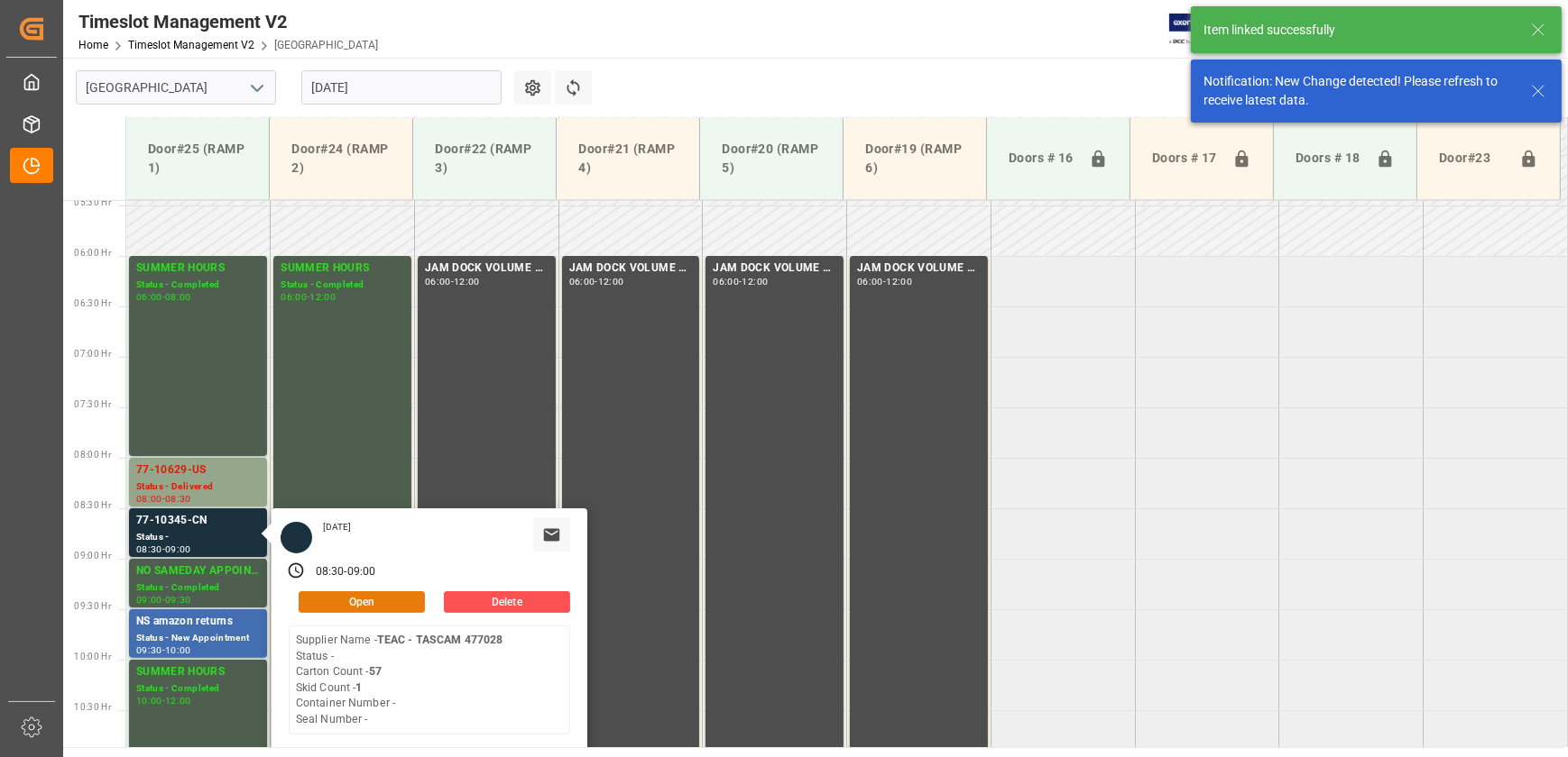
click at [342, 594] on button "Open" at bounding box center [362, 602] width 126 height 21
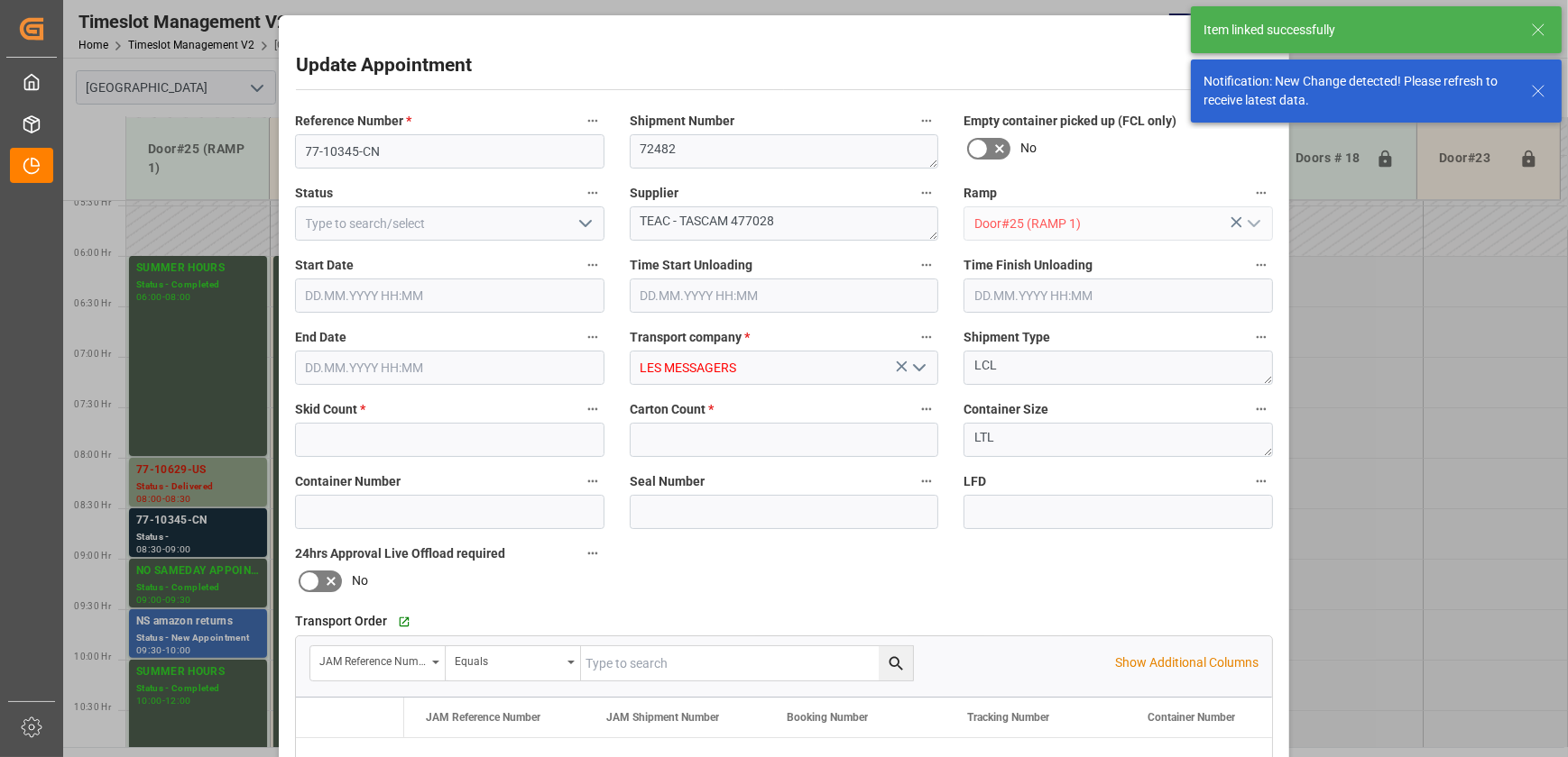
type input "1"
type input "57"
type input "[DATE] 08:30"
type input "[DATE] 09:00"
type input "[DATE] 13:43"
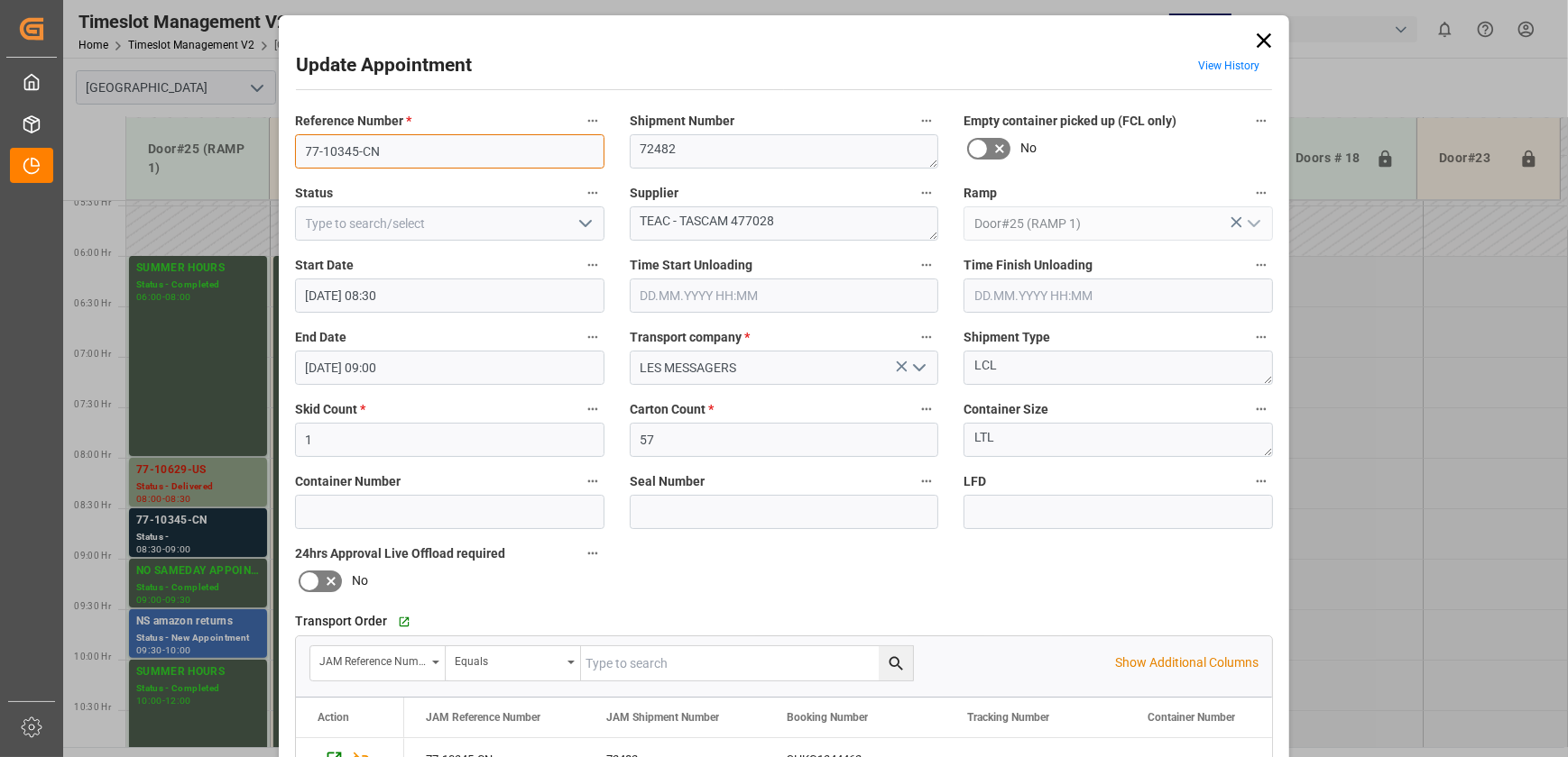
click at [436, 144] on input "77-10345-CN" at bounding box center [449, 151] width 309 height 34
drag, startPoint x: 795, startPoint y: 221, endPoint x: 730, endPoint y: 225, distance: 65.1
click at [730, 225] on textarea "TEAC - TASCAM 477028" at bounding box center [784, 223] width 309 height 34
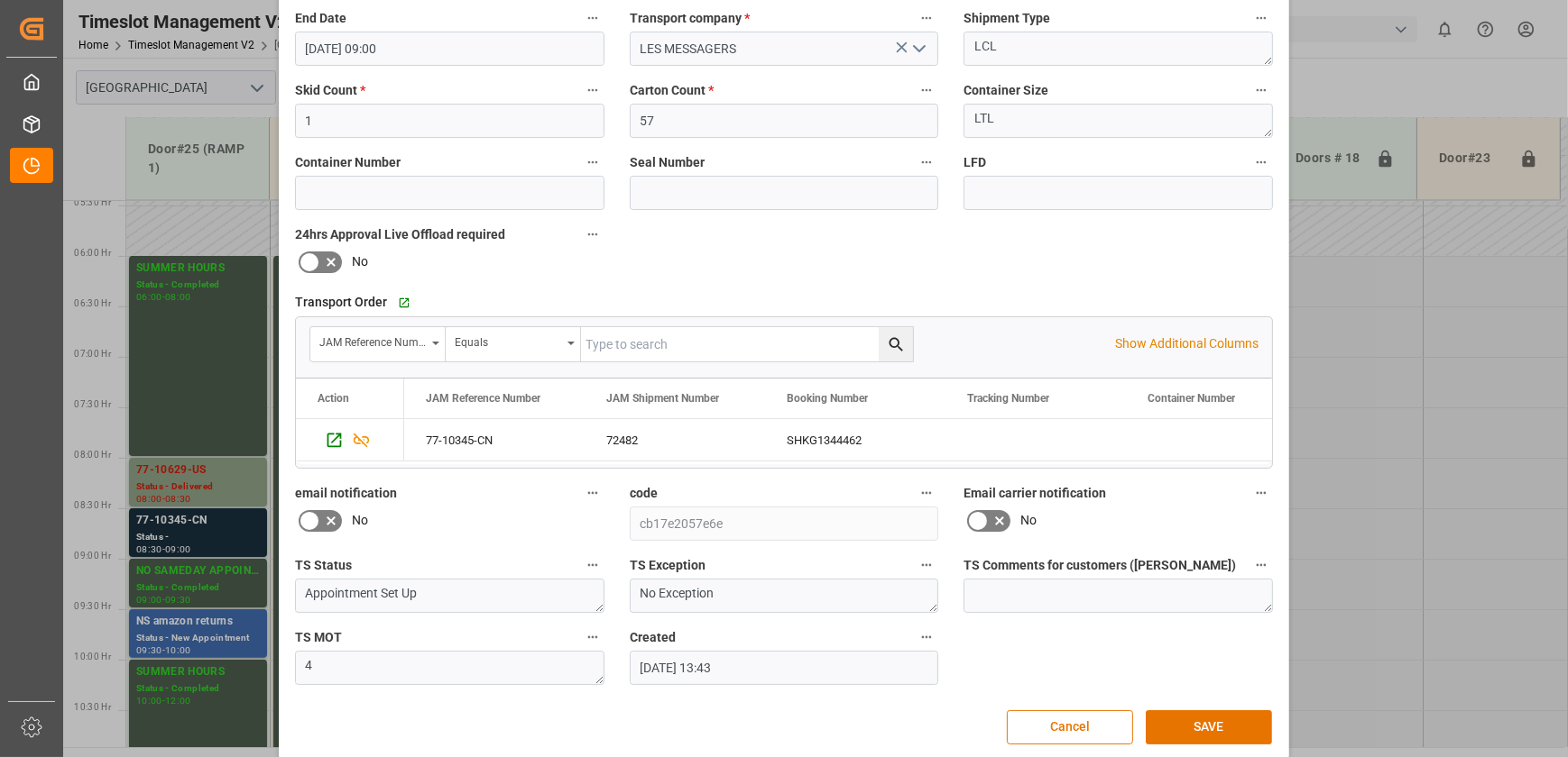
scroll to position [328, 0]
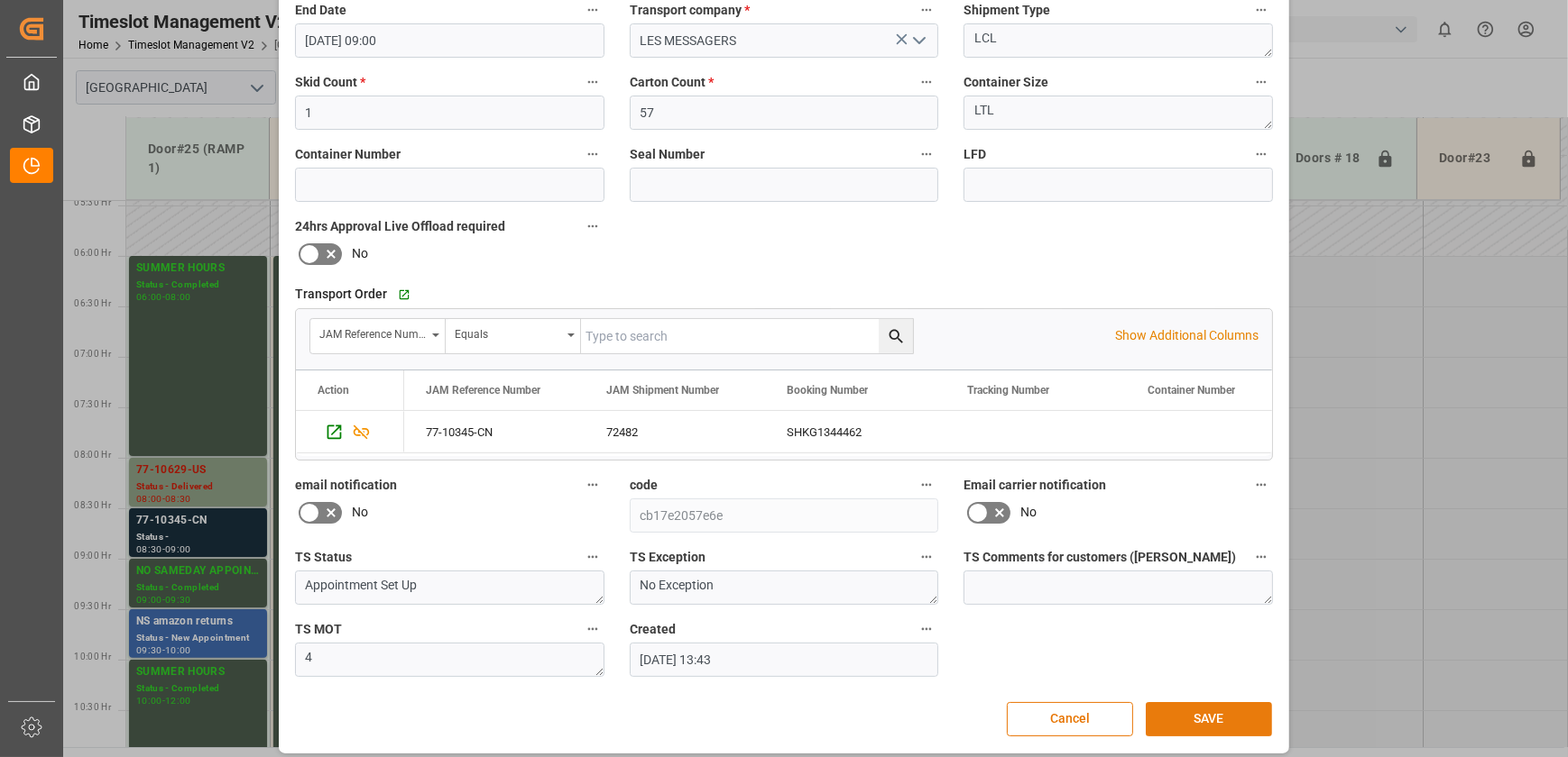
type textarea "TEAC - TASCAM INO9(3)"
click at [1191, 718] on button "SAVE" at bounding box center [1208, 719] width 126 height 34
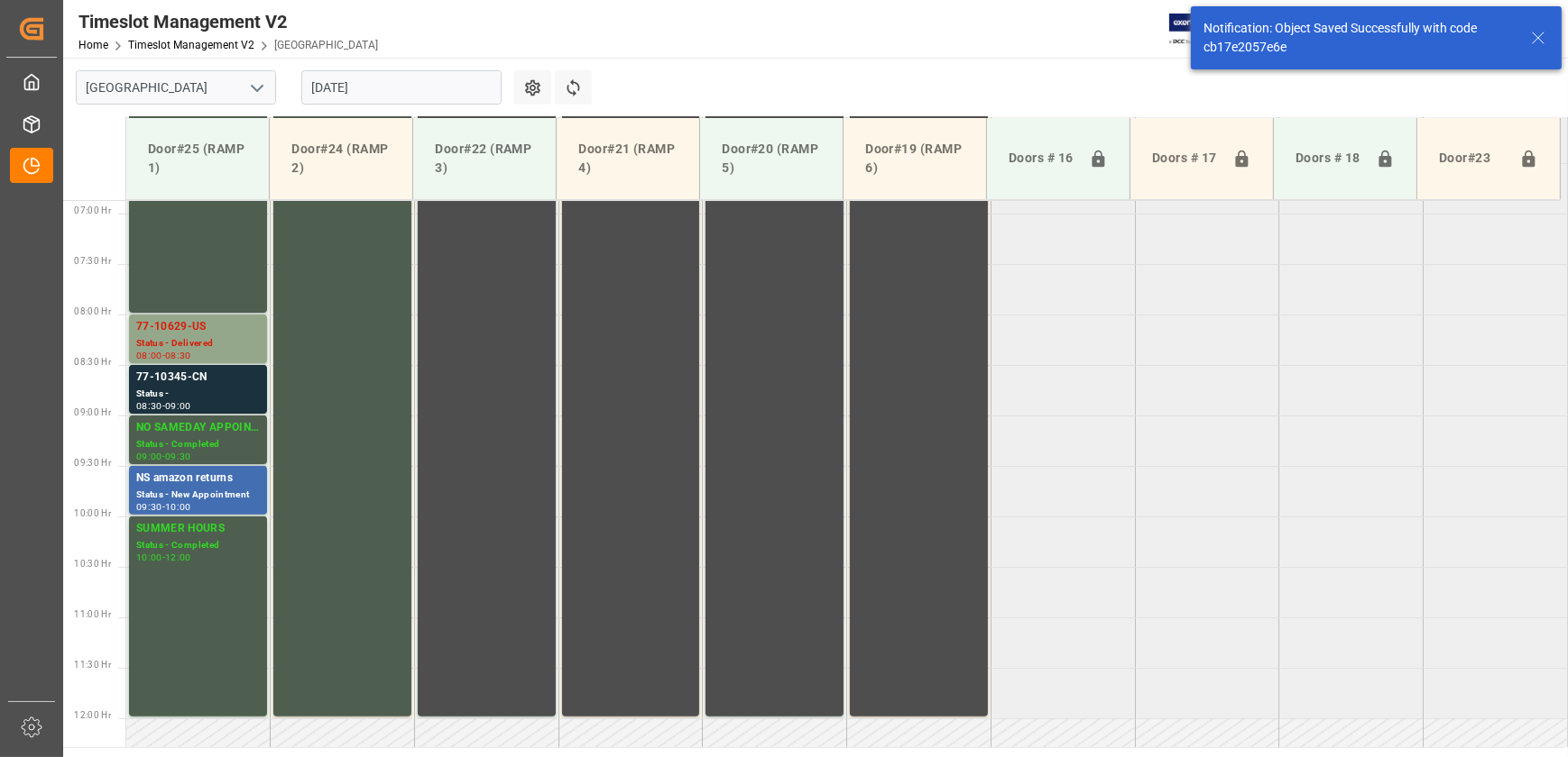
scroll to position [713, 0]
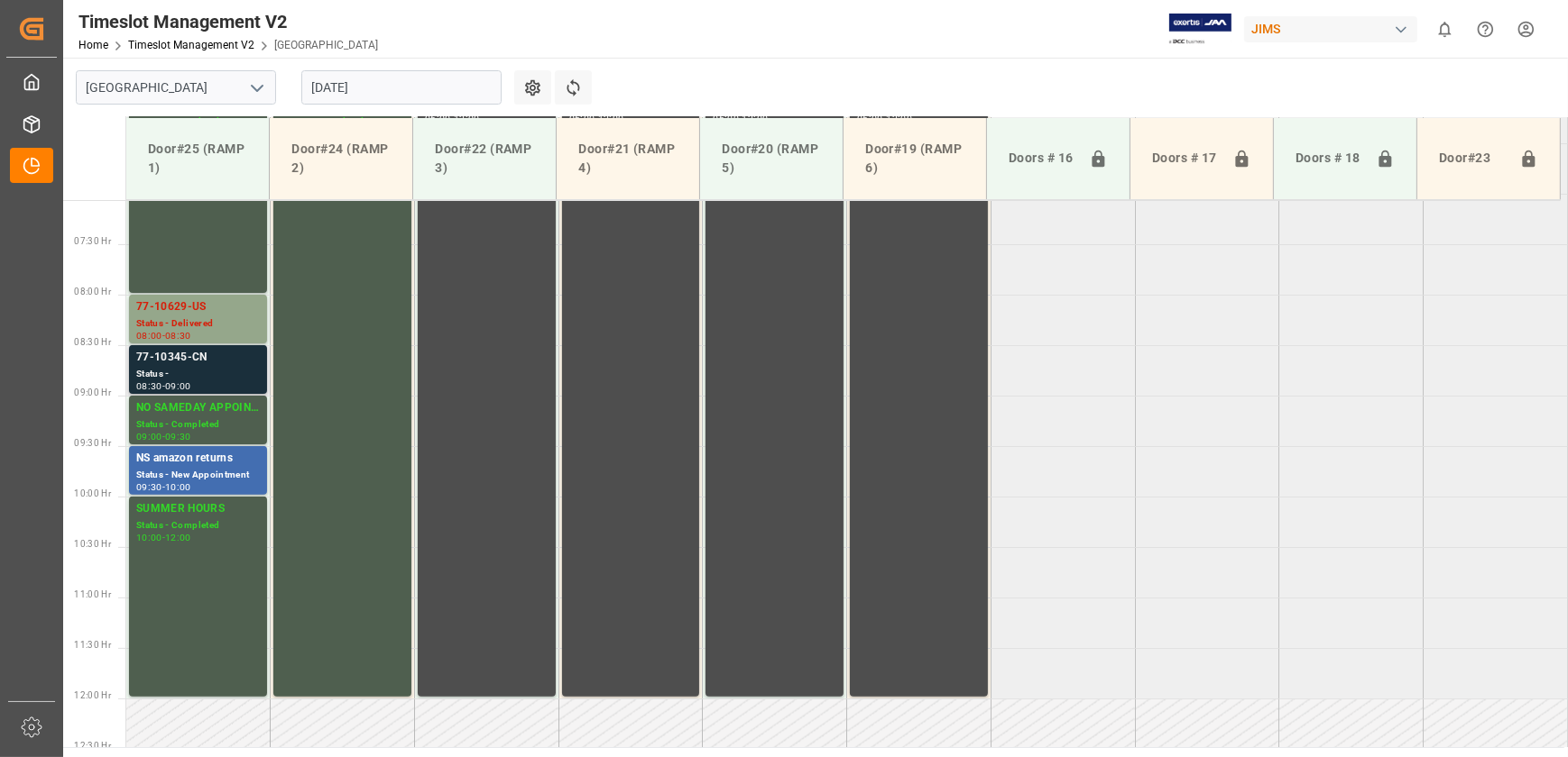
click at [242, 370] on div "Status -" at bounding box center [197, 375] width 123 height 16
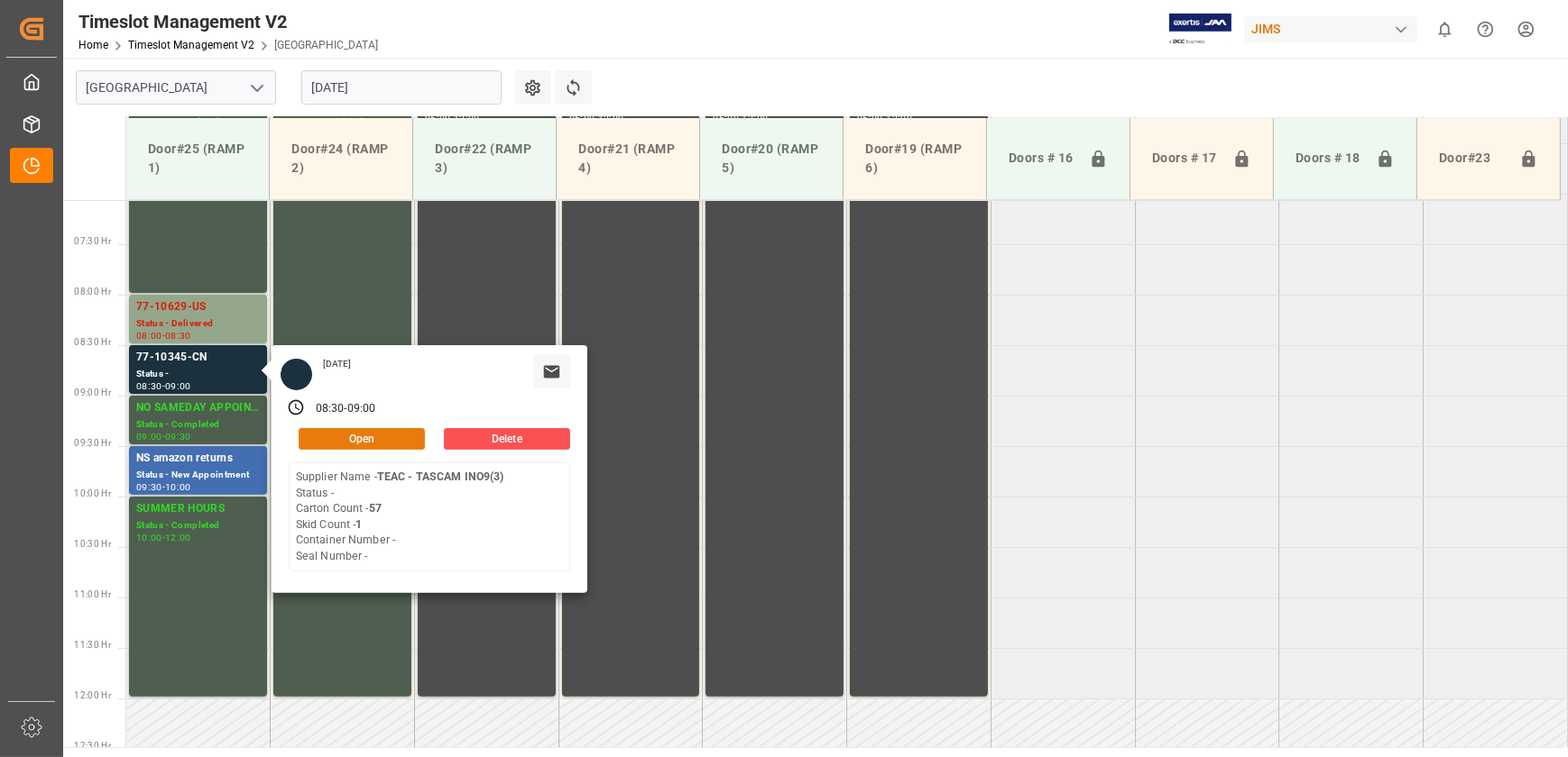
click at [393, 432] on button "Open" at bounding box center [362, 439] width 126 height 21
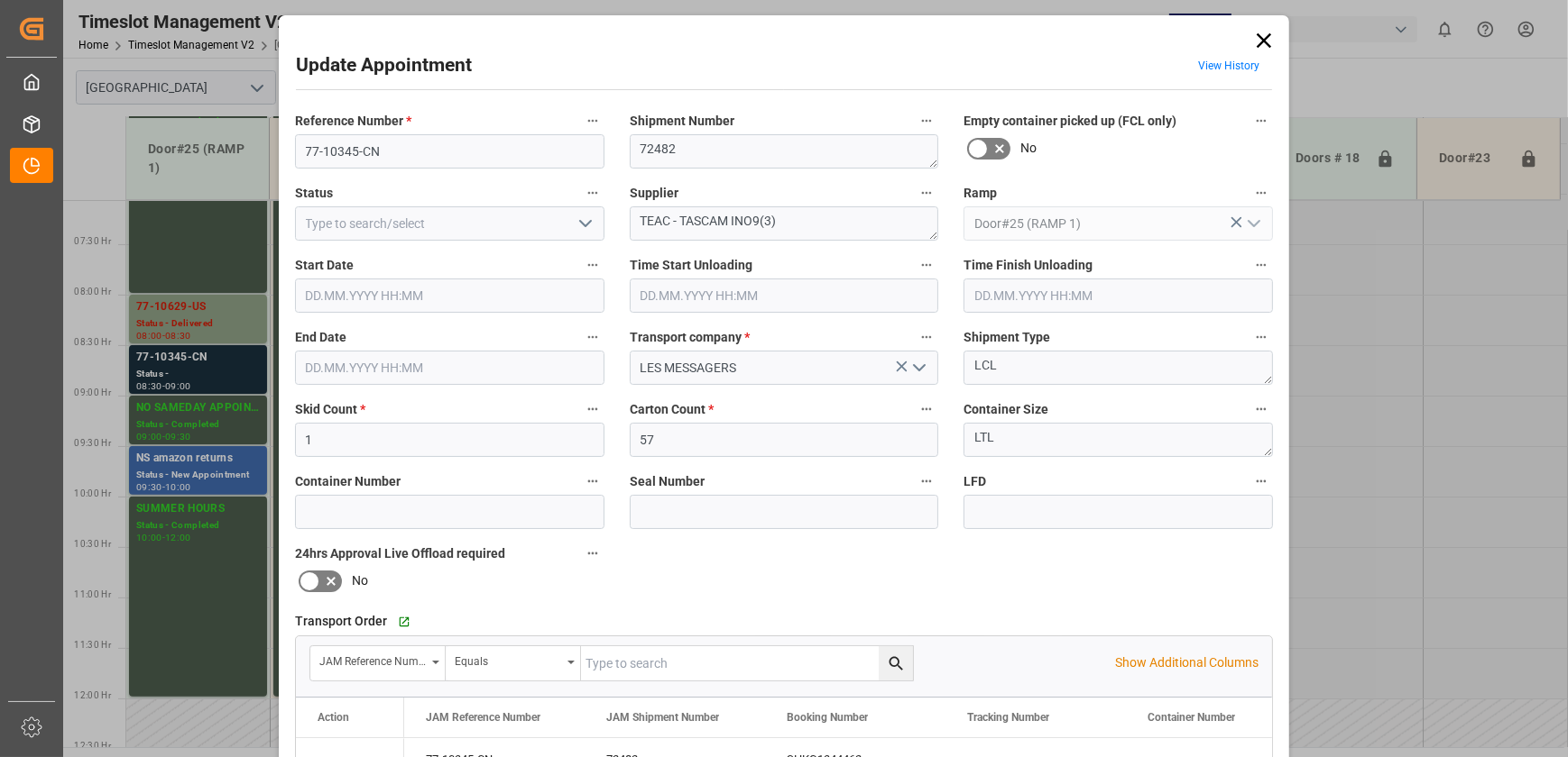
type input "1"
type input "57"
type input "[DATE] 08:30"
type input "[DATE] 09:00"
type input "[DATE] 13:43"
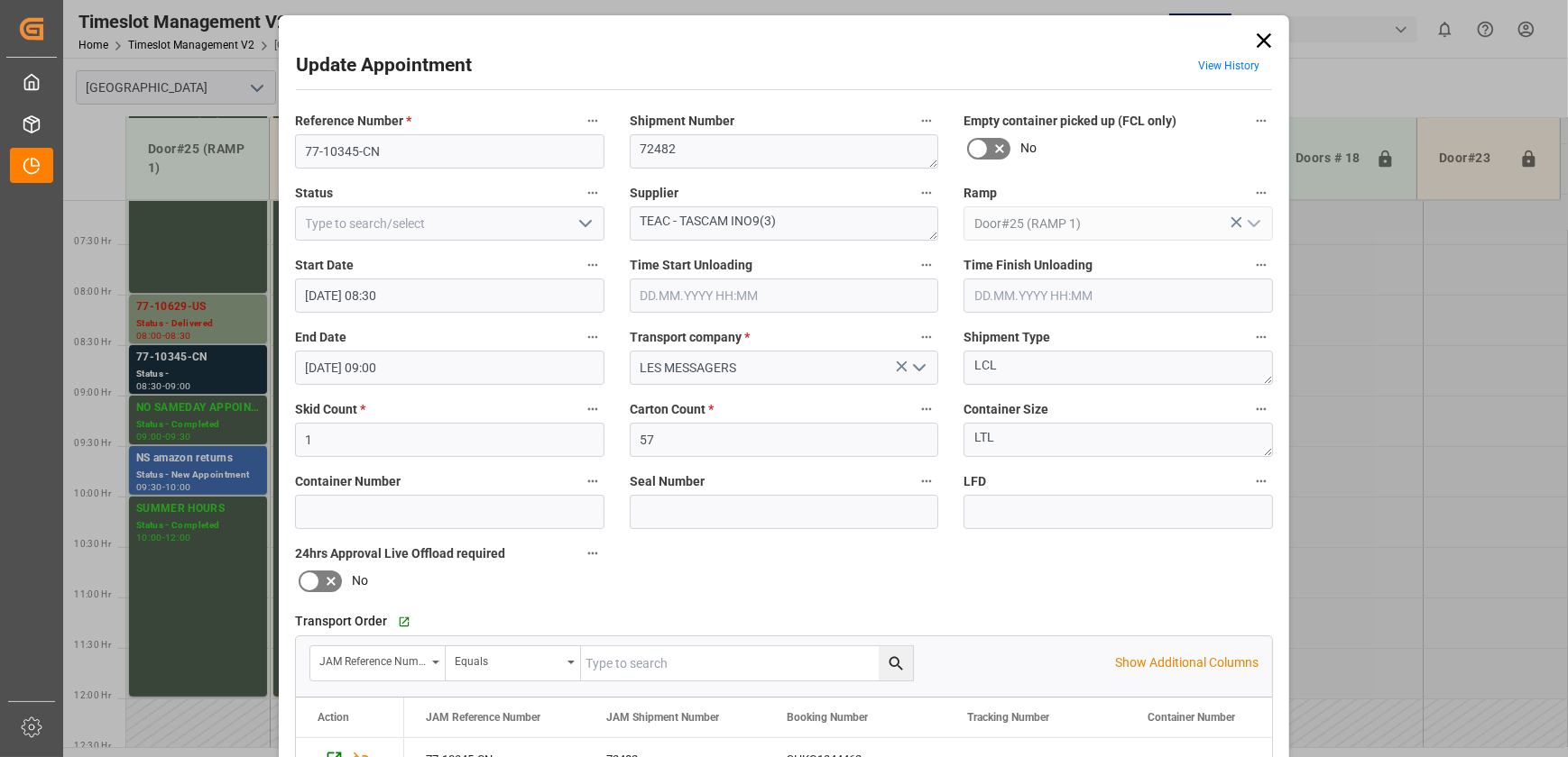
click at [585, 225] on icon "open menu" at bounding box center [586, 224] width 21 height 21
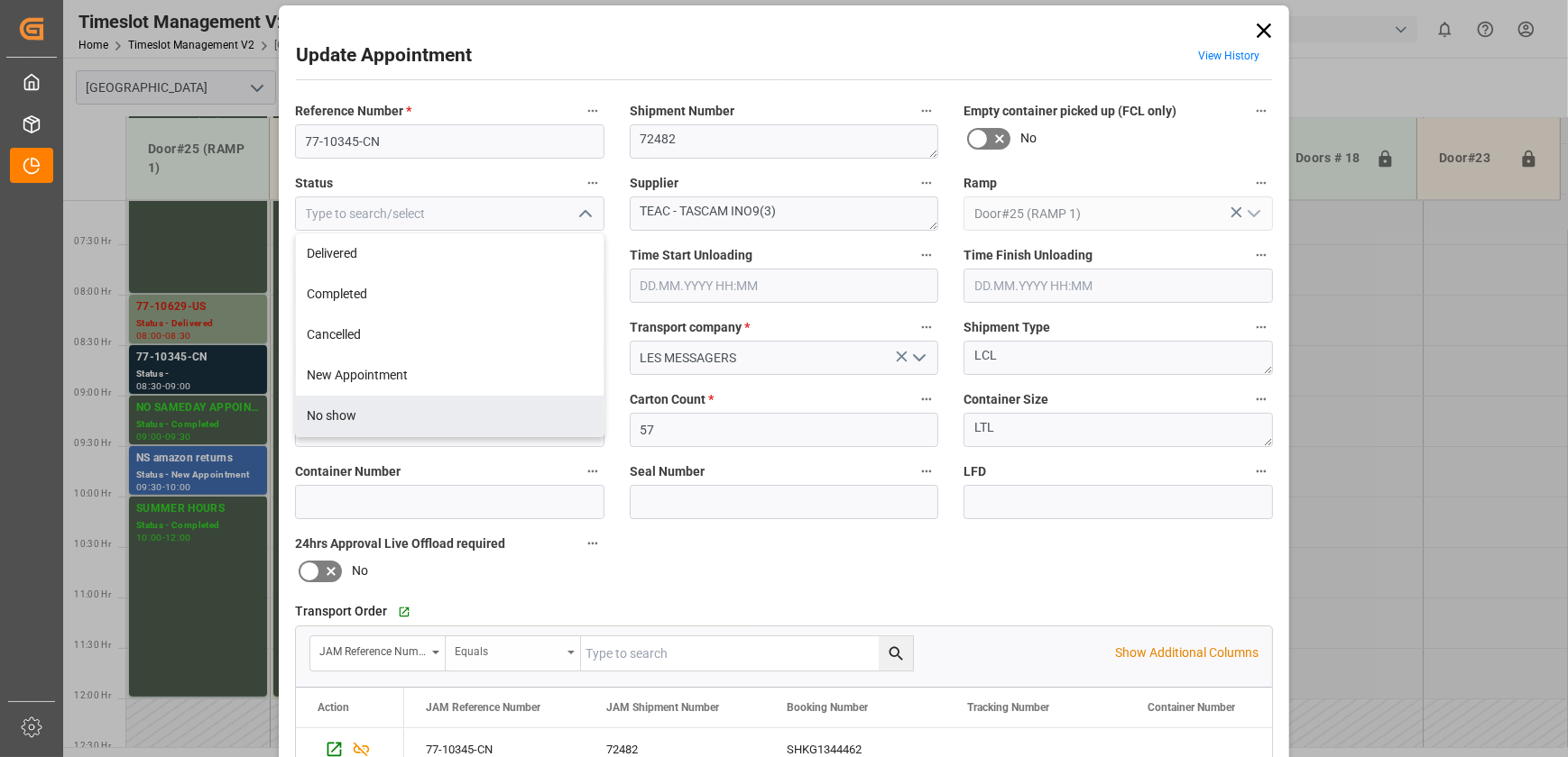
scroll to position [9, 0]
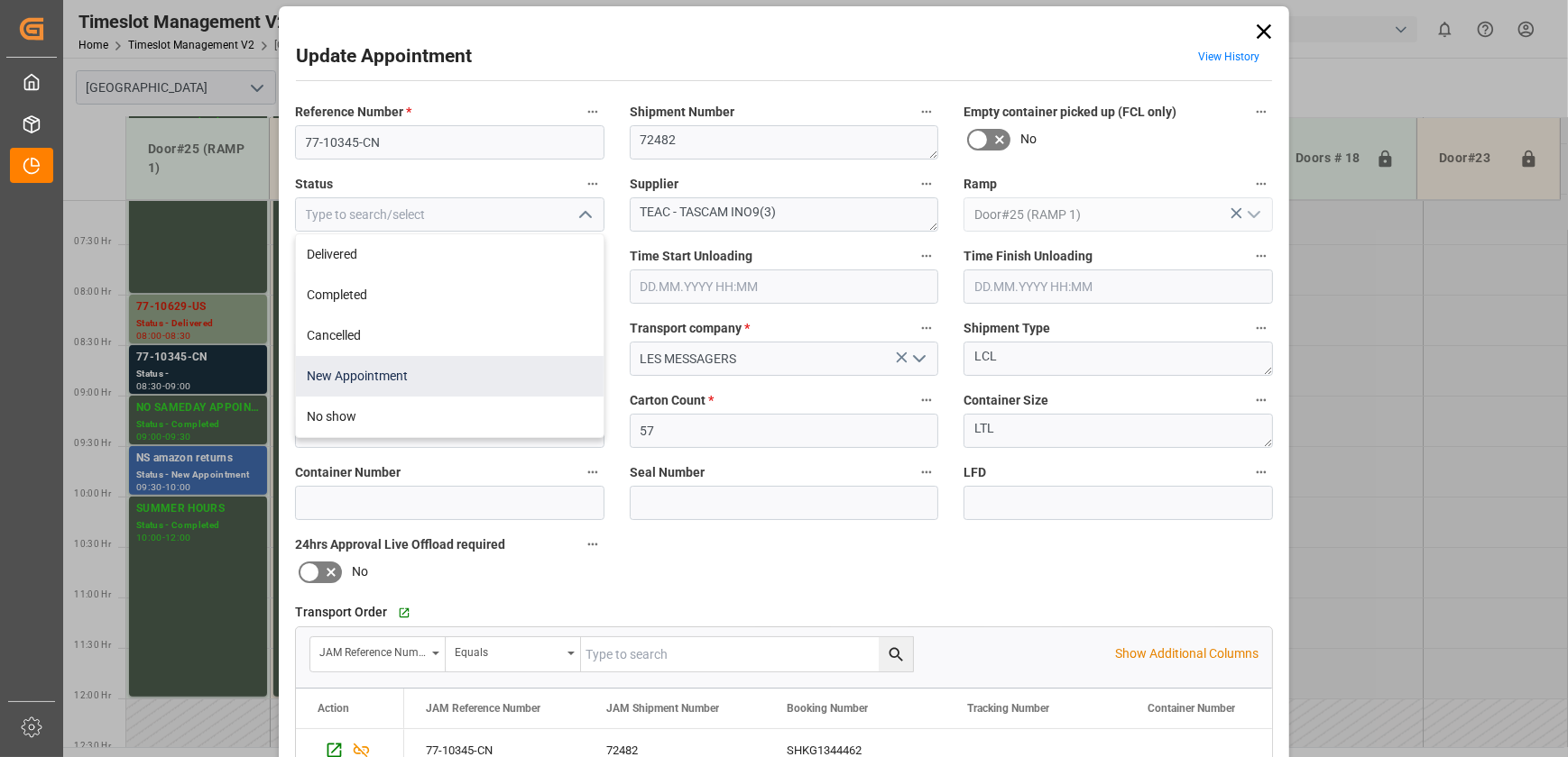
click at [387, 371] on div "New Appointment" at bounding box center [449, 376] width 307 height 41
type input "New Appointment"
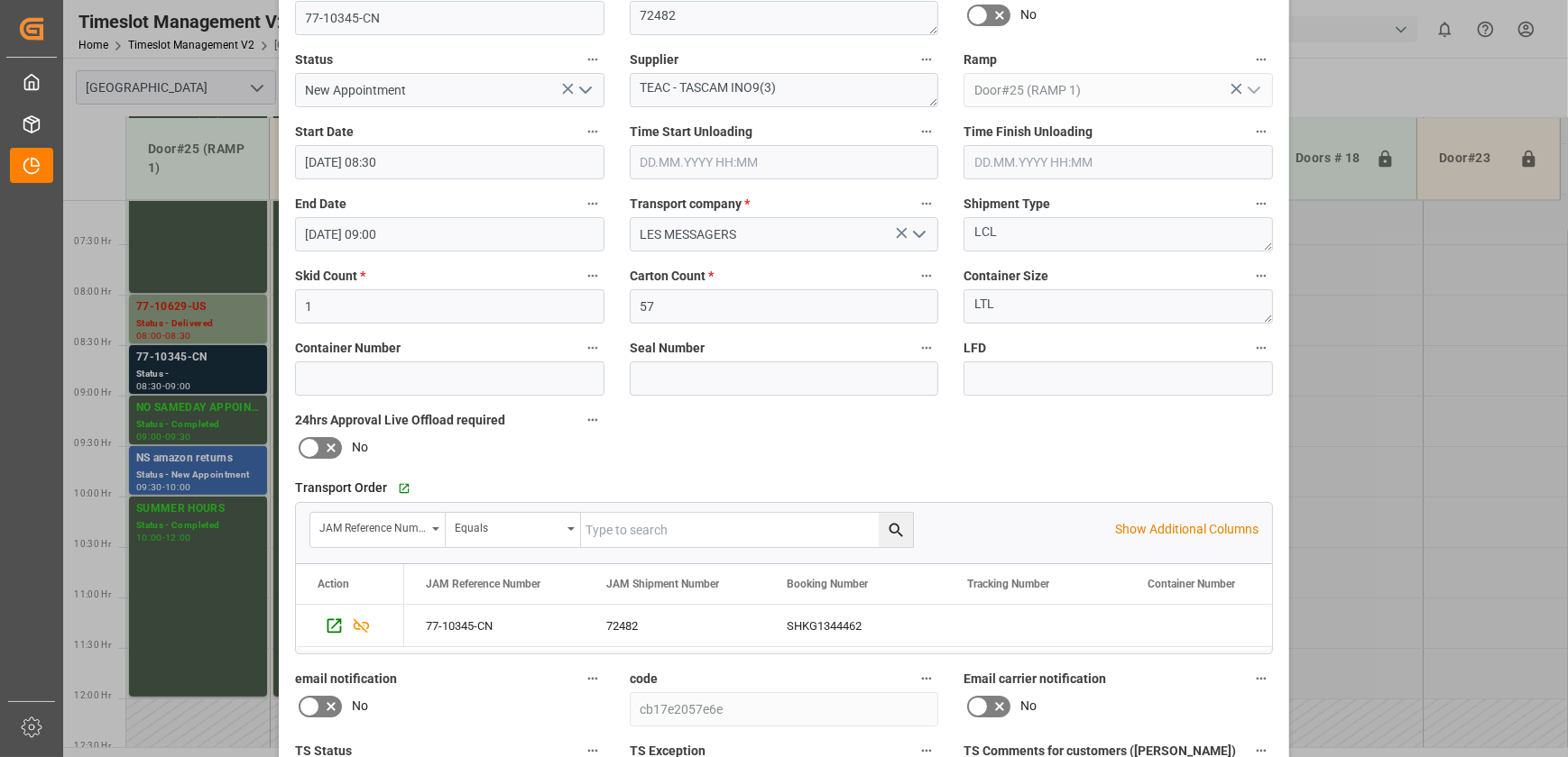
scroll to position [337, 0]
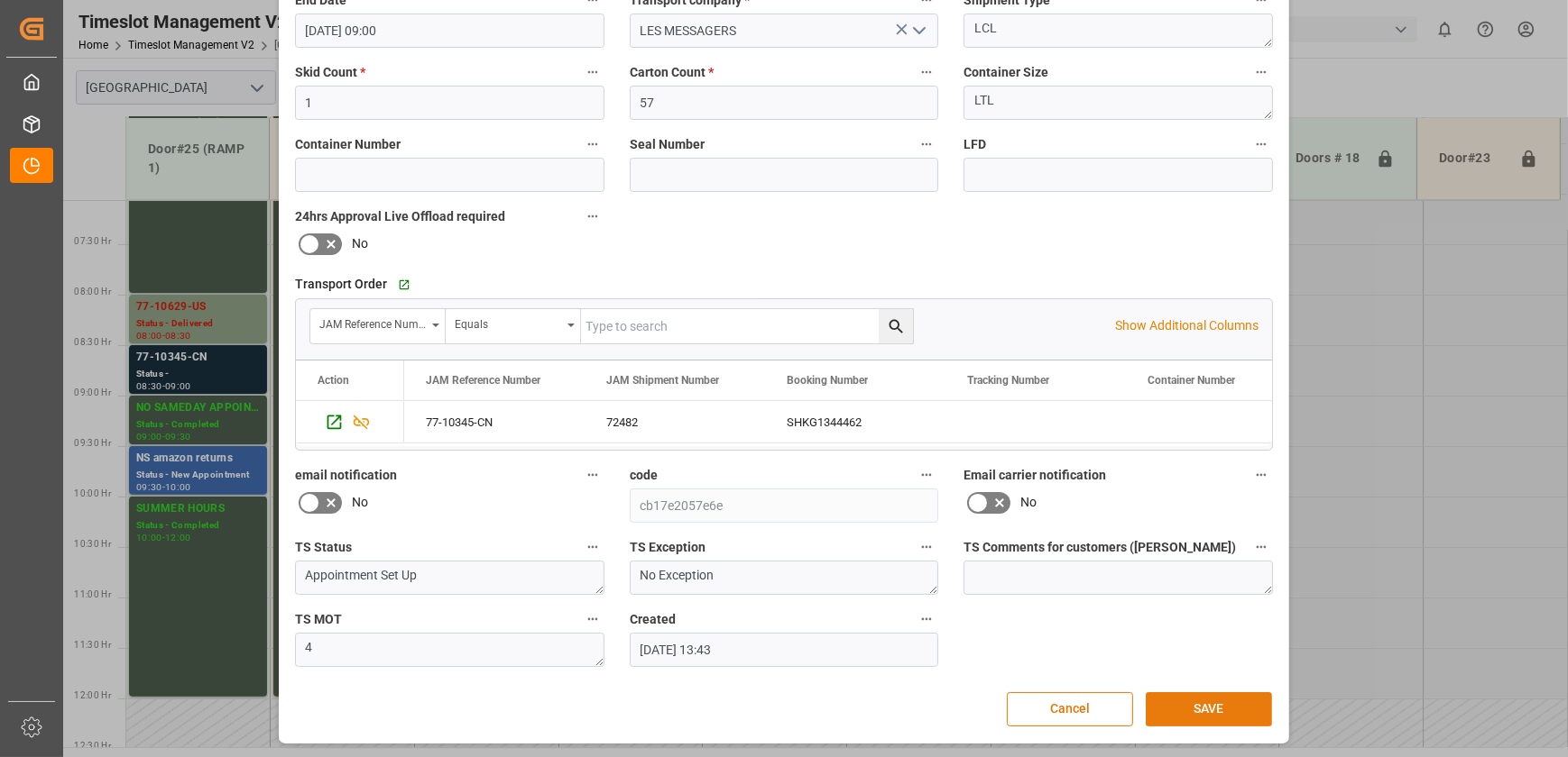
click at [1233, 710] on button "SAVE" at bounding box center [1208, 709] width 126 height 34
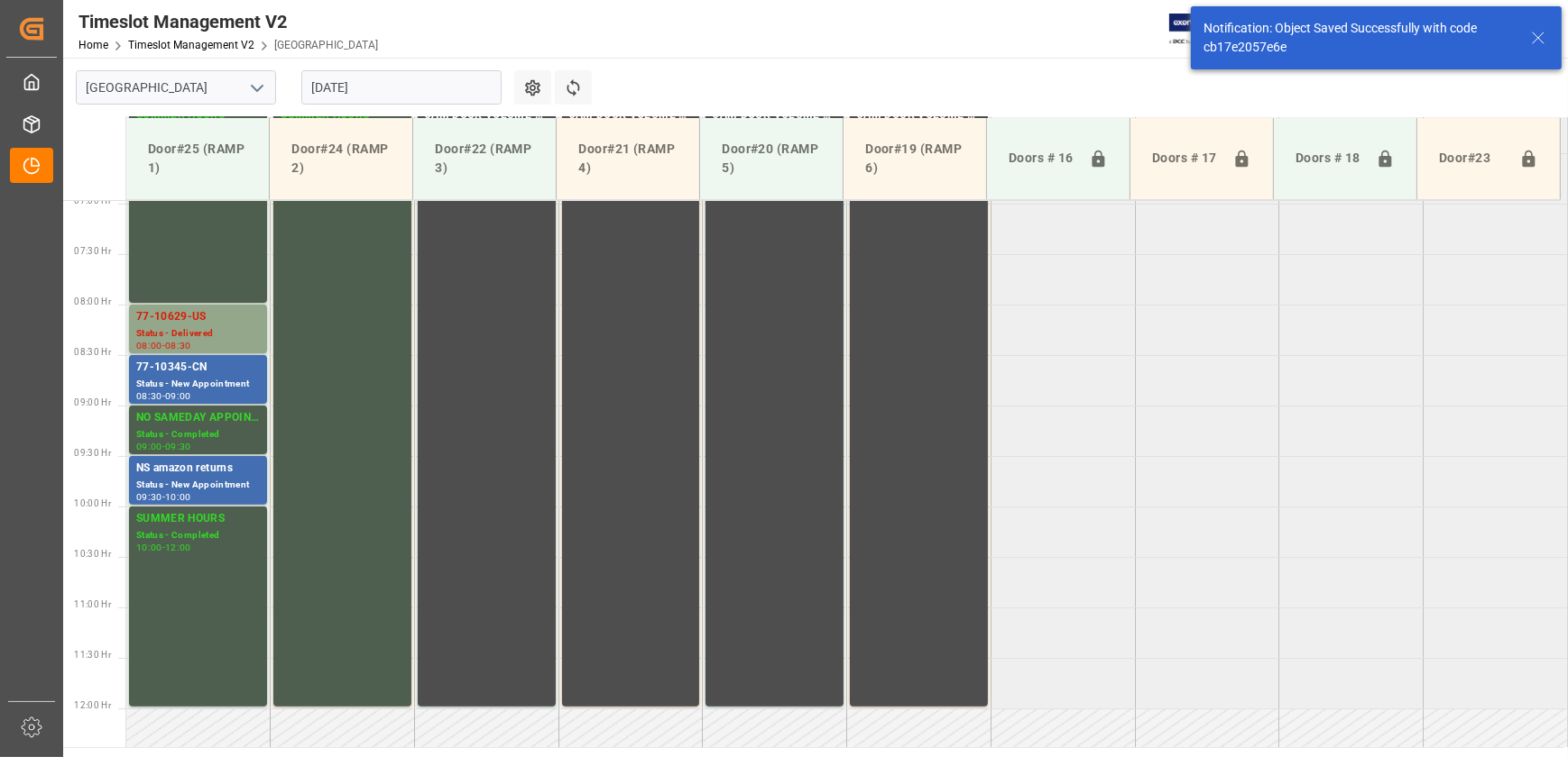
scroll to position [713, 0]
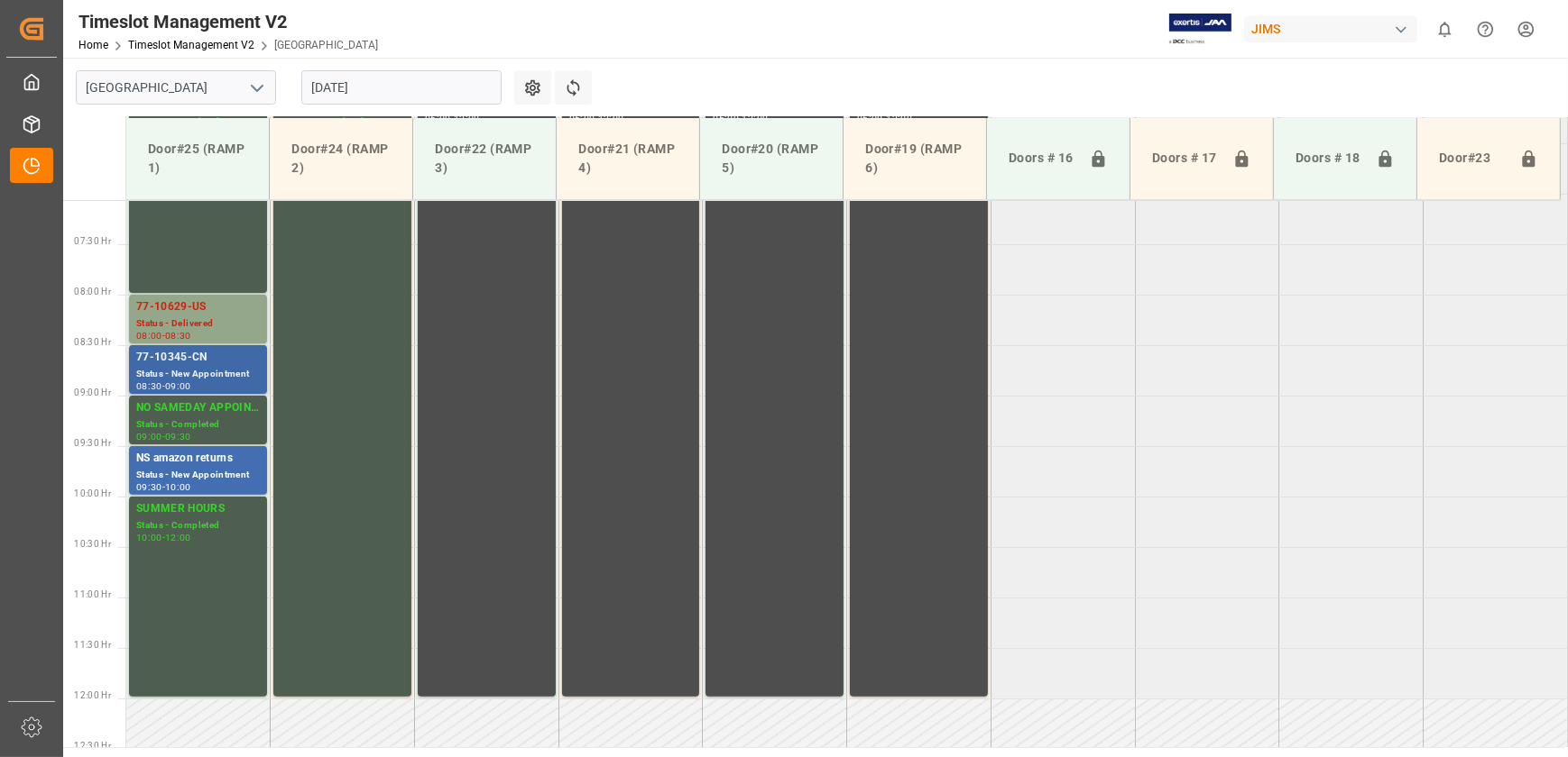
click at [231, 361] on div "77-10345-CN" at bounding box center [197, 358] width 123 height 18
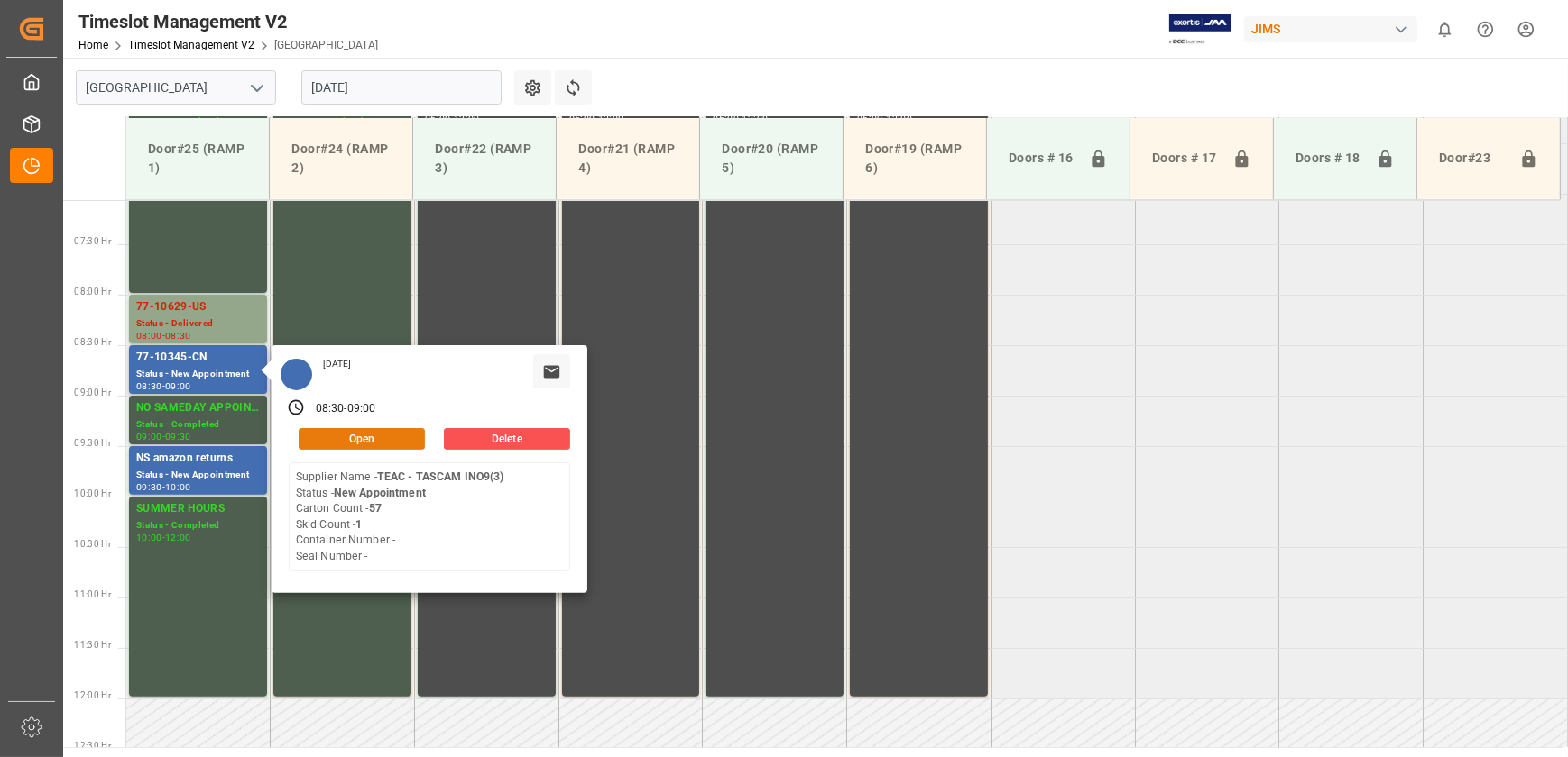
click at [353, 434] on button "Open" at bounding box center [362, 439] width 126 height 21
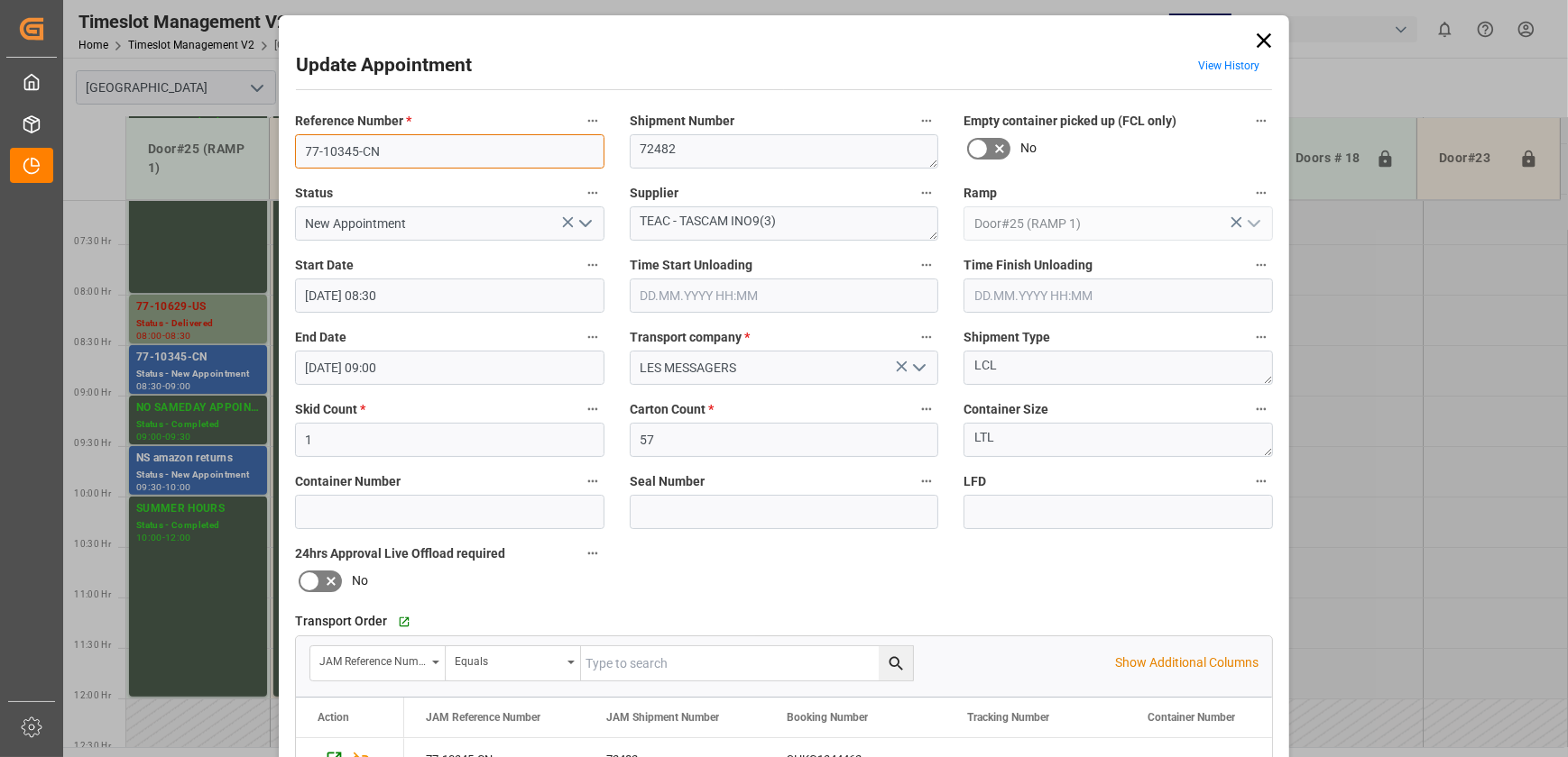
click at [403, 151] on input "77-10345-CN" at bounding box center [449, 151] width 309 height 34
drag, startPoint x: 728, startPoint y: 223, endPoint x: 578, endPoint y: 222, distance: 150.0
click at [578, 222] on div "Reference Number * 77-10345-CN Shipment Number 72482 Empty container picked up …" at bounding box center [784, 556] width 1003 height 908
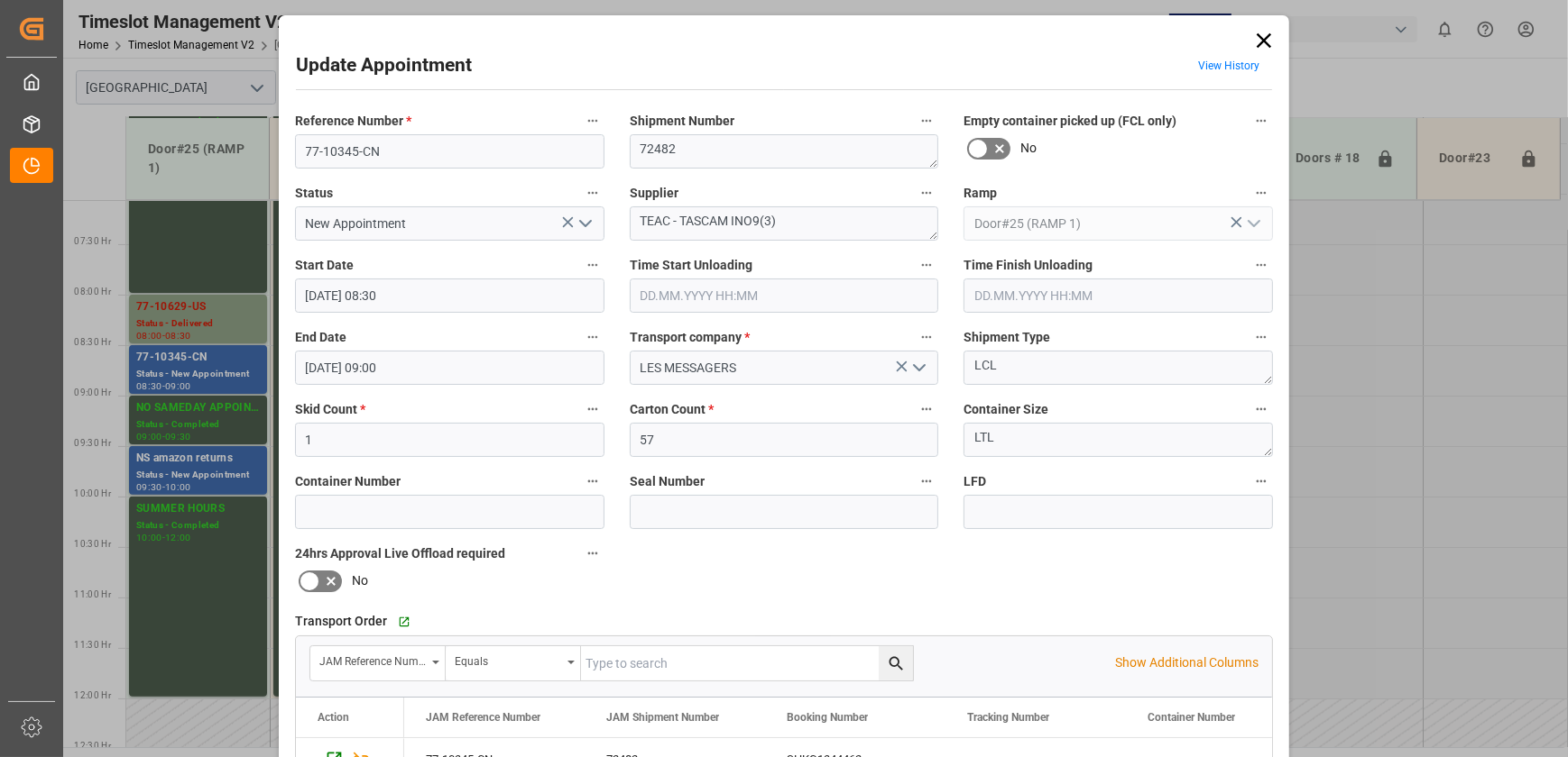
click at [1263, 40] on icon at bounding box center [1264, 41] width 25 height 25
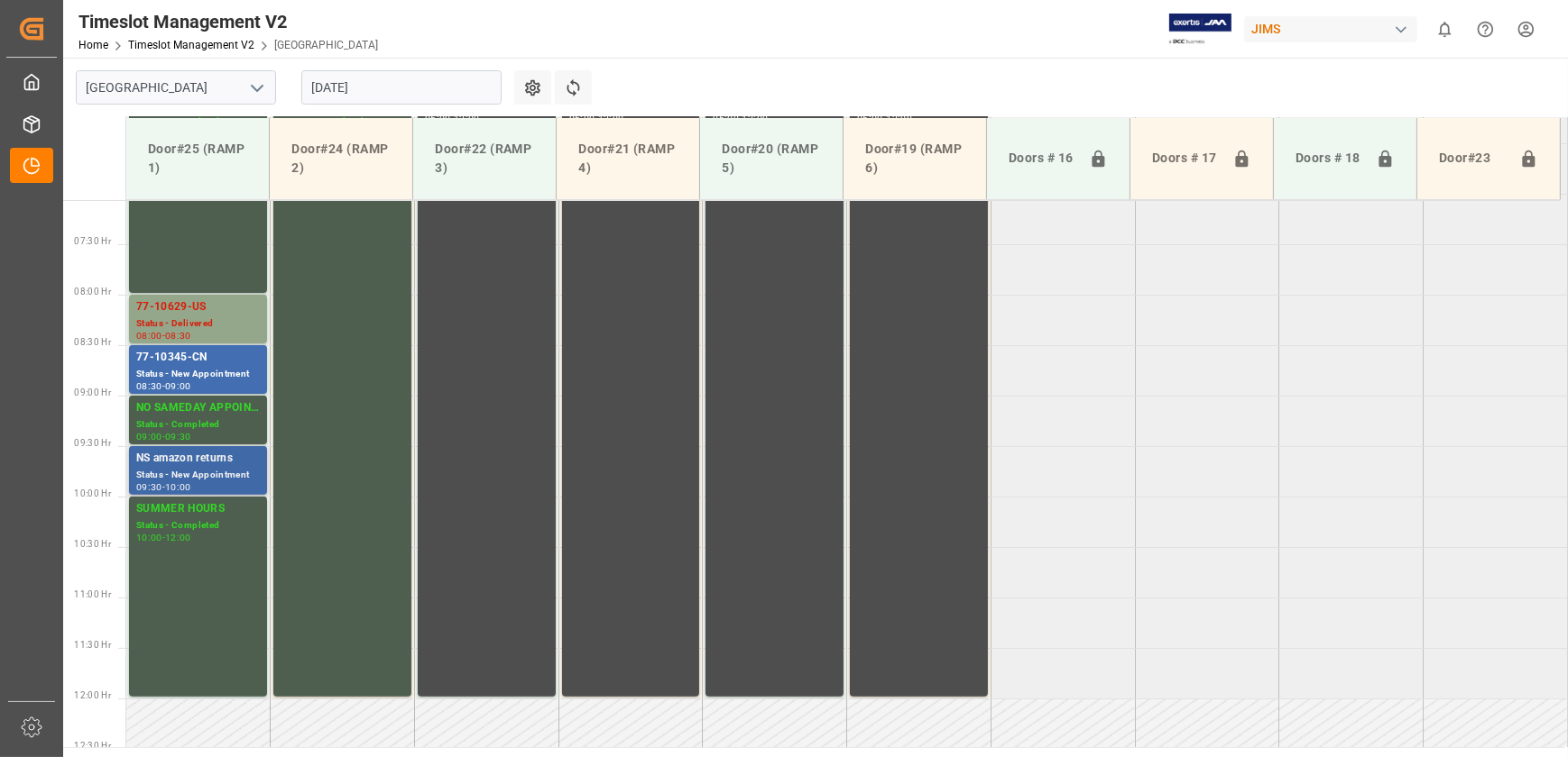
click at [215, 463] on div "NS amazon returns" at bounding box center [197, 458] width 123 height 18
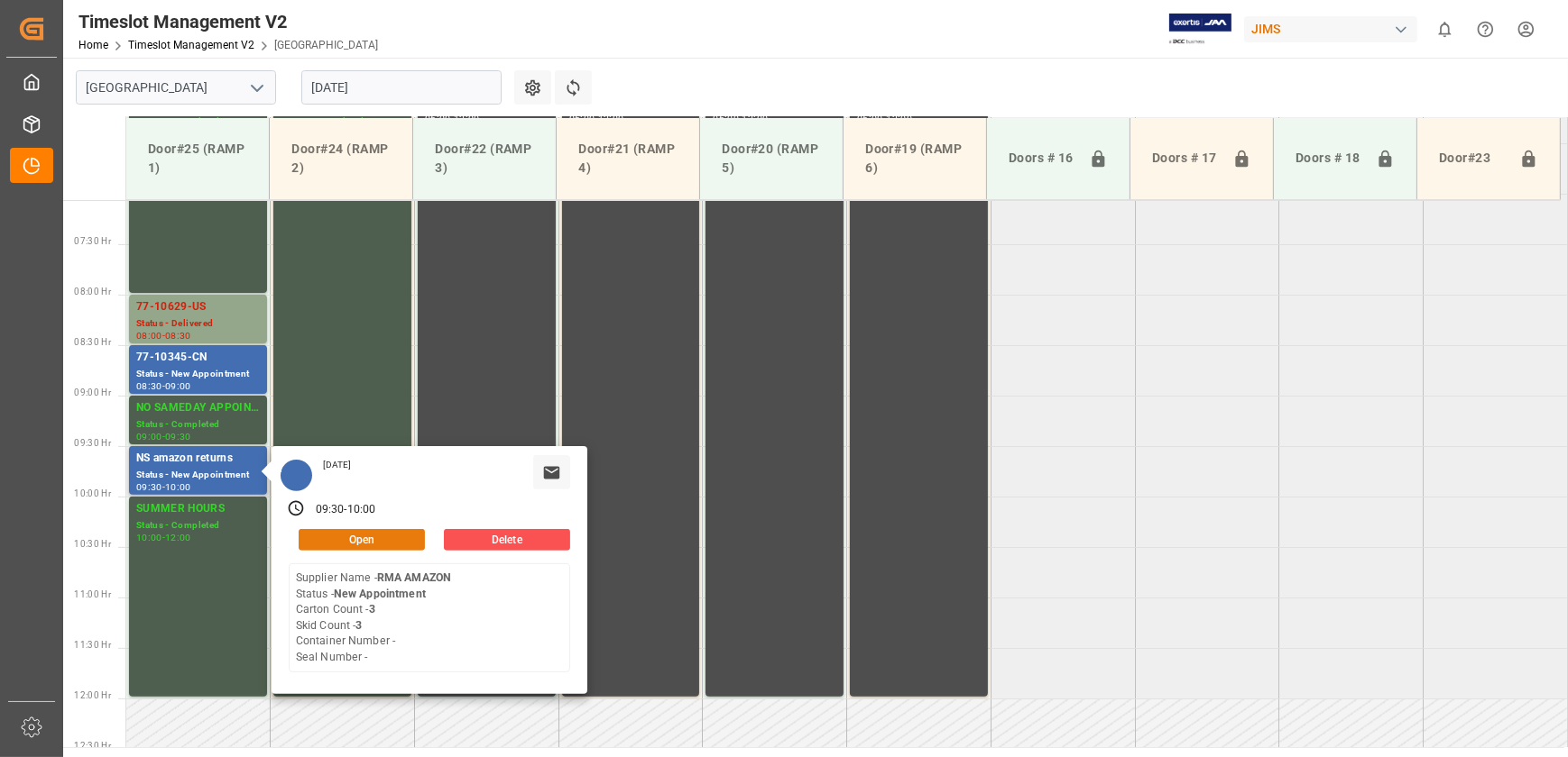
click at [347, 534] on button "Open" at bounding box center [362, 540] width 126 height 21
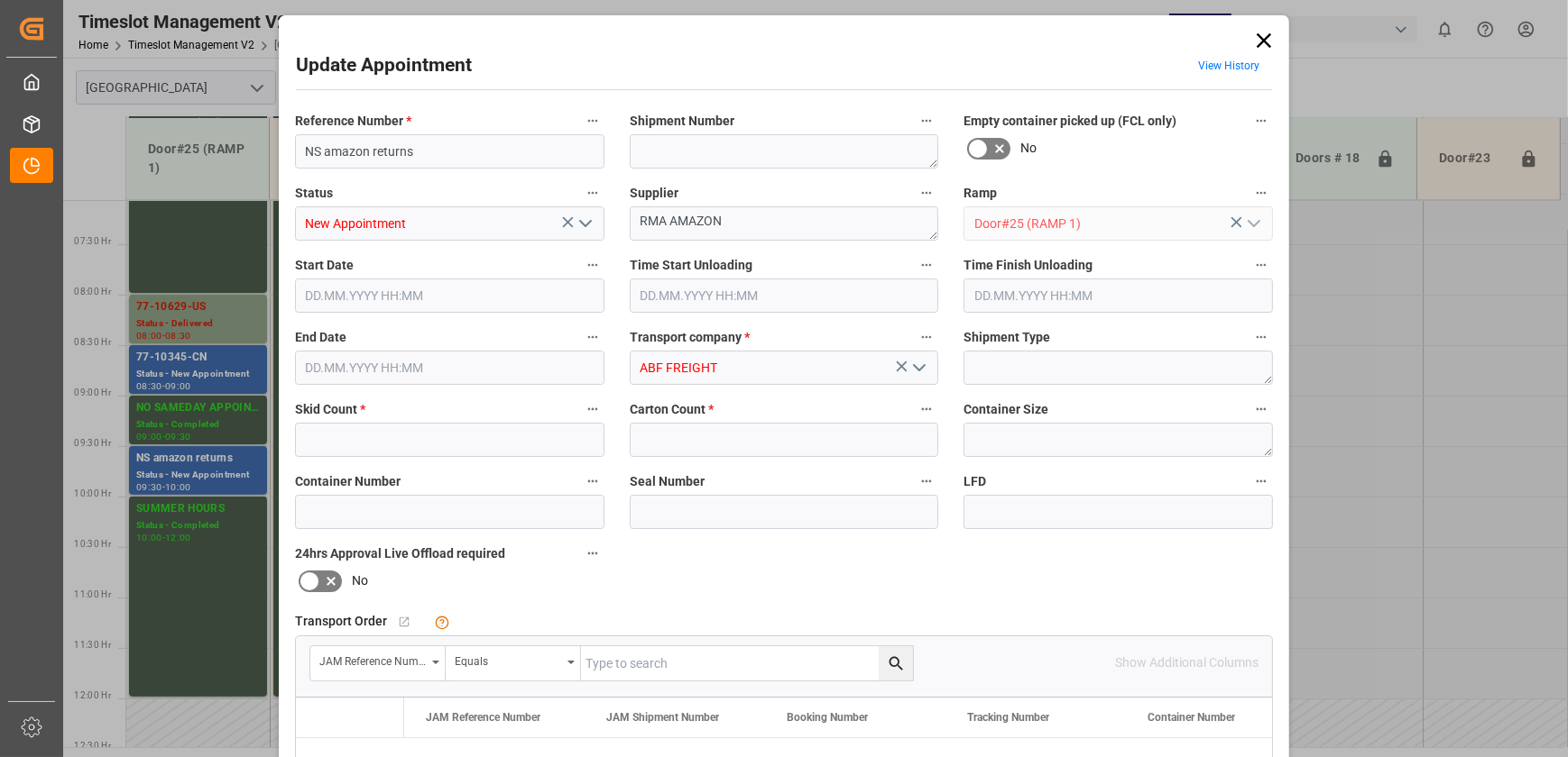
type input "3"
type input "[DATE] 09:30"
type input "[DATE] 10:00"
type input "[DATE] 13:15"
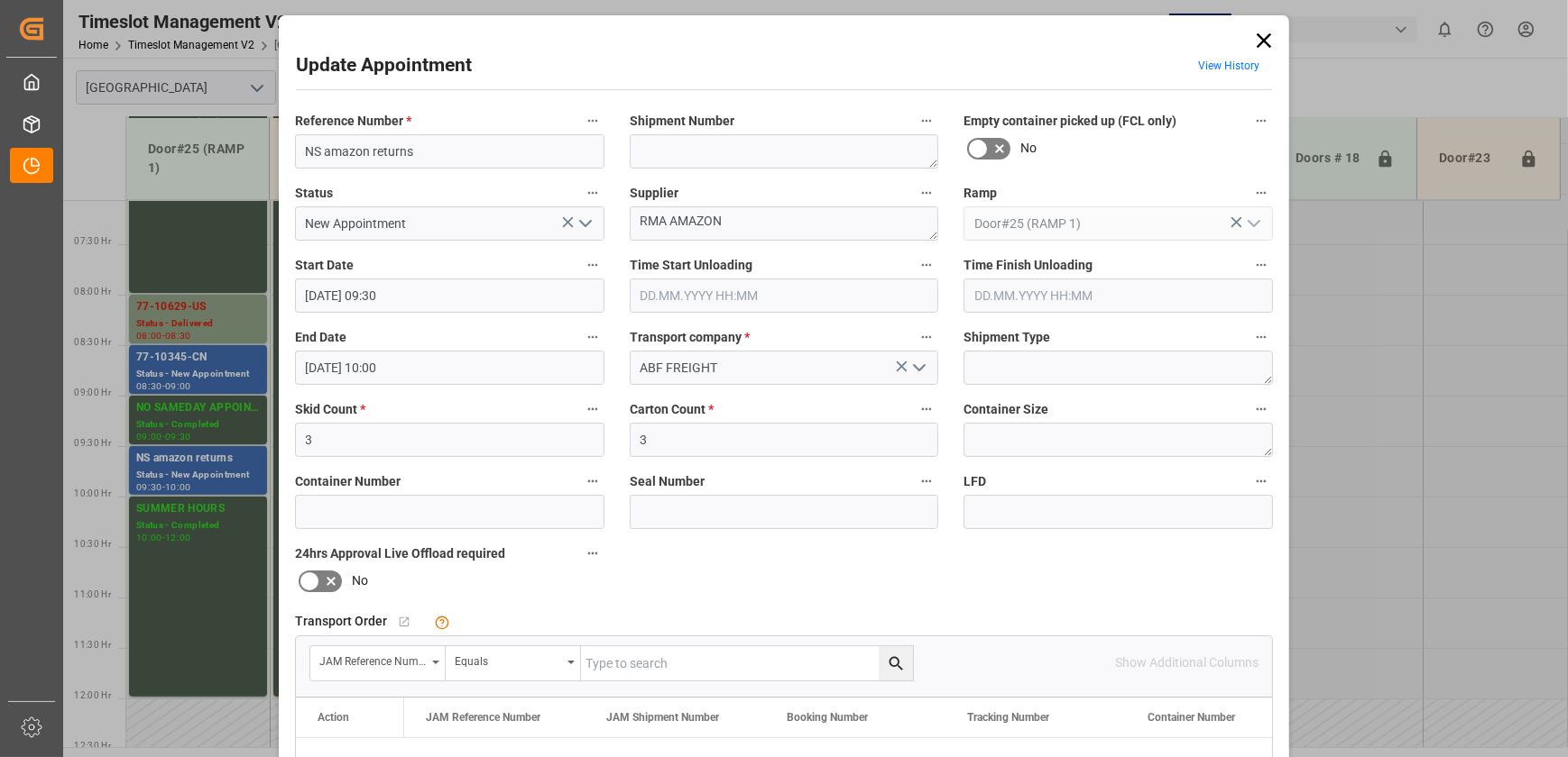
drag, startPoint x: 1263, startPoint y: 33, endPoint x: 1242, endPoint y: 34, distance: 21.0
click at [1263, 33] on icon at bounding box center [1264, 41] width 25 height 25
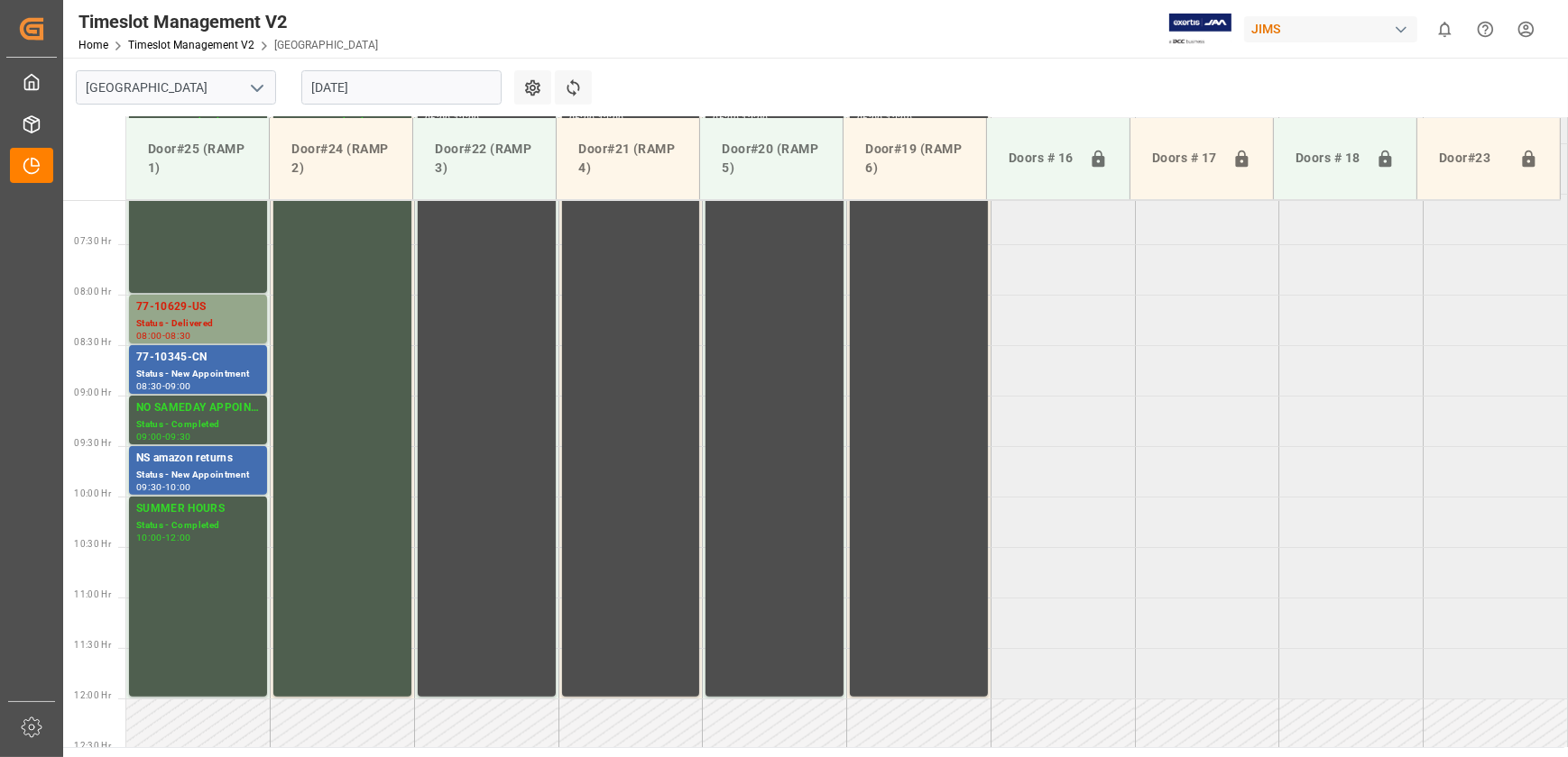
click at [445, 83] on input "[DATE]" at bounding box center [401, 87] width 200 height 34
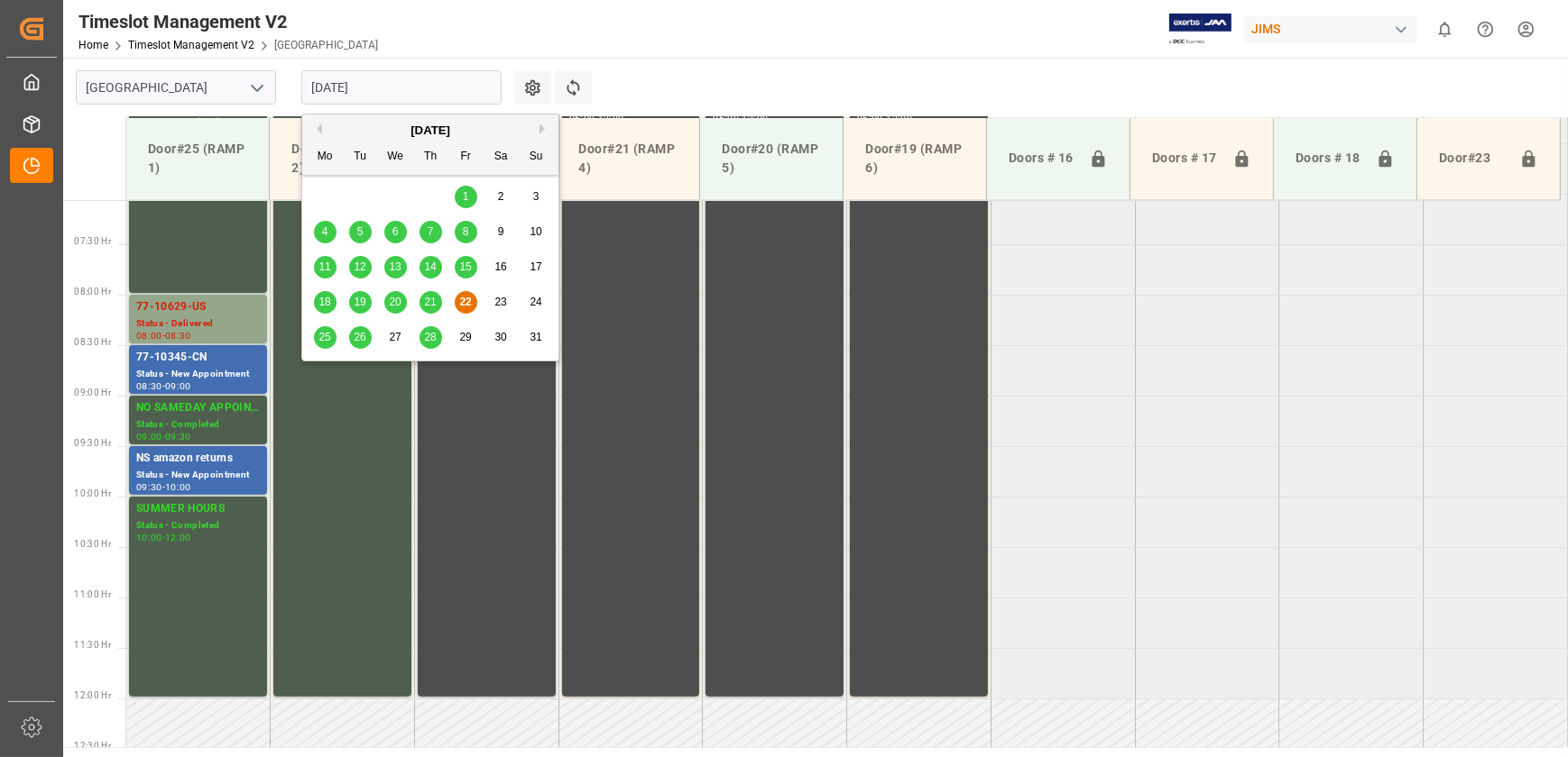
click at [316, 335] on div "25" at bounding box center [325, 338] width 22 height 21
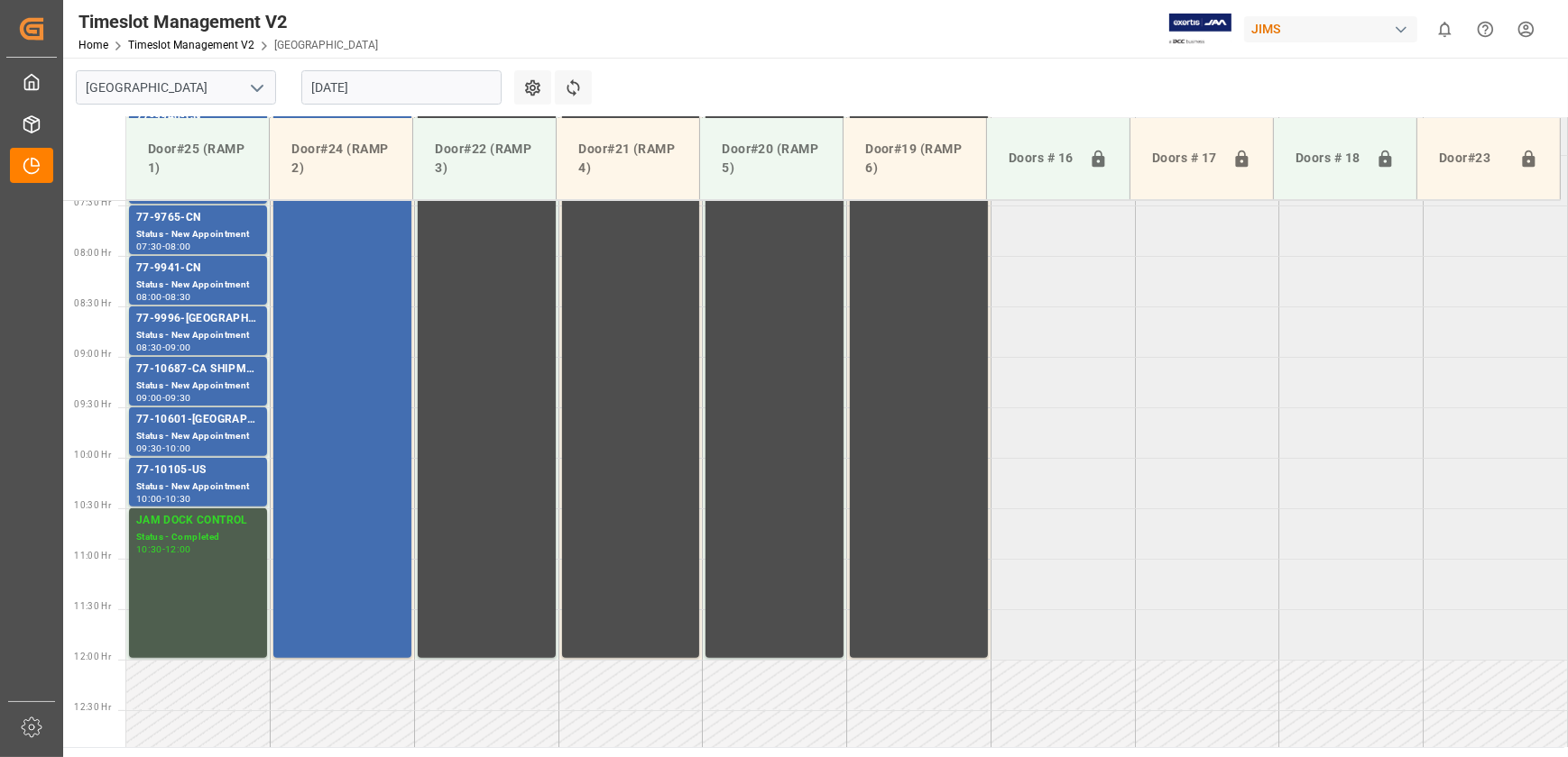
scroll to position [752, 0]
